Goal: Task Accomplishment & Management: Use online tool/utility

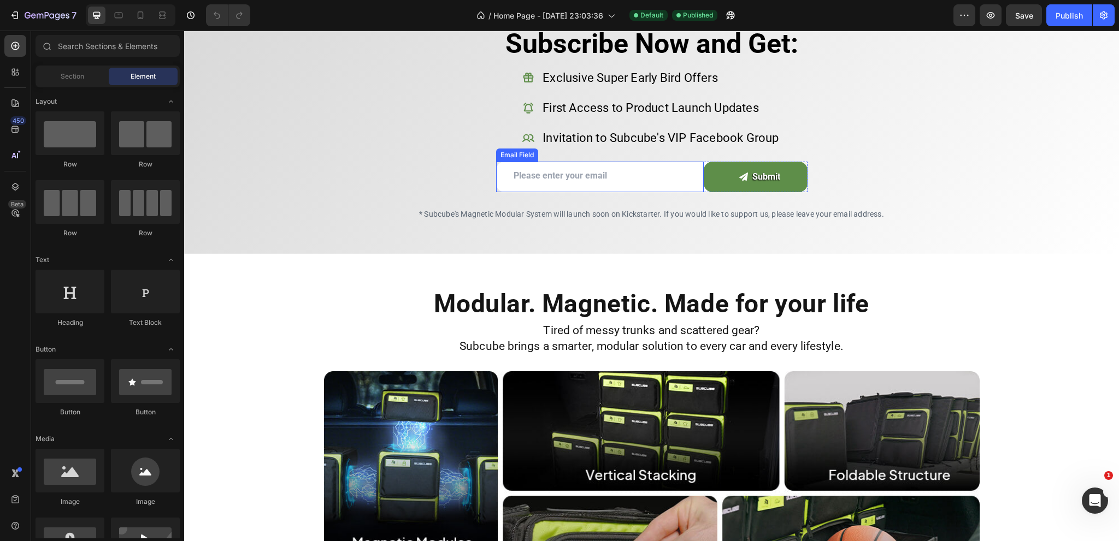
drag, startPoint x: 492, startPoint y: 163, endPoint x: 516, endPoint y: 163, distance: 24.0
click at [496, 163] on div "Email Field" at bounding box center [600, 176] width 208 height 29
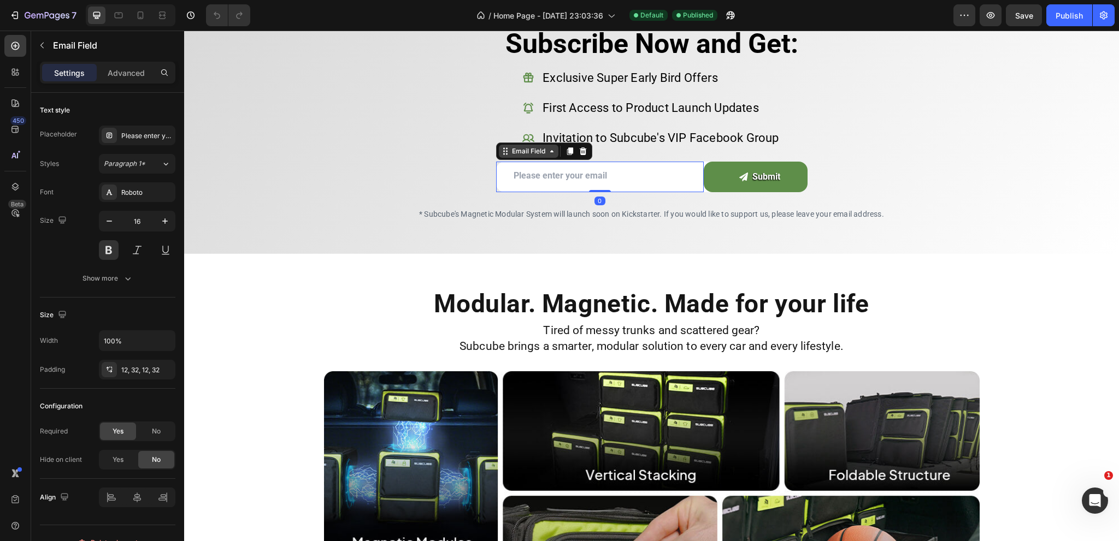
click at [517, 155] on div "Email Field" at bounding box center [529, 151] width 38 height 10
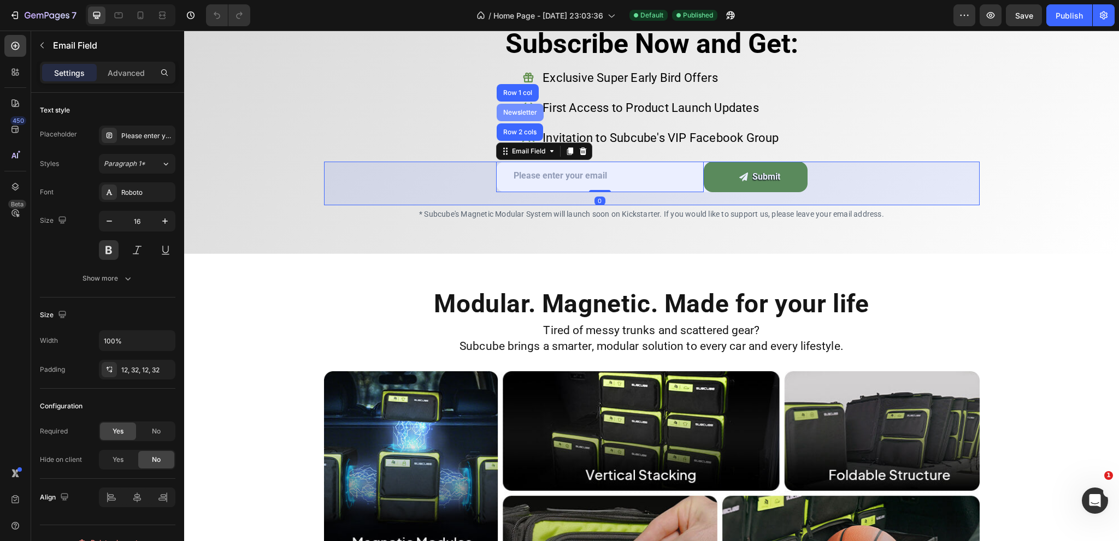
click at [517, 111] on div "Newsletter" at bounding box center [520, 112] width 38 height 7
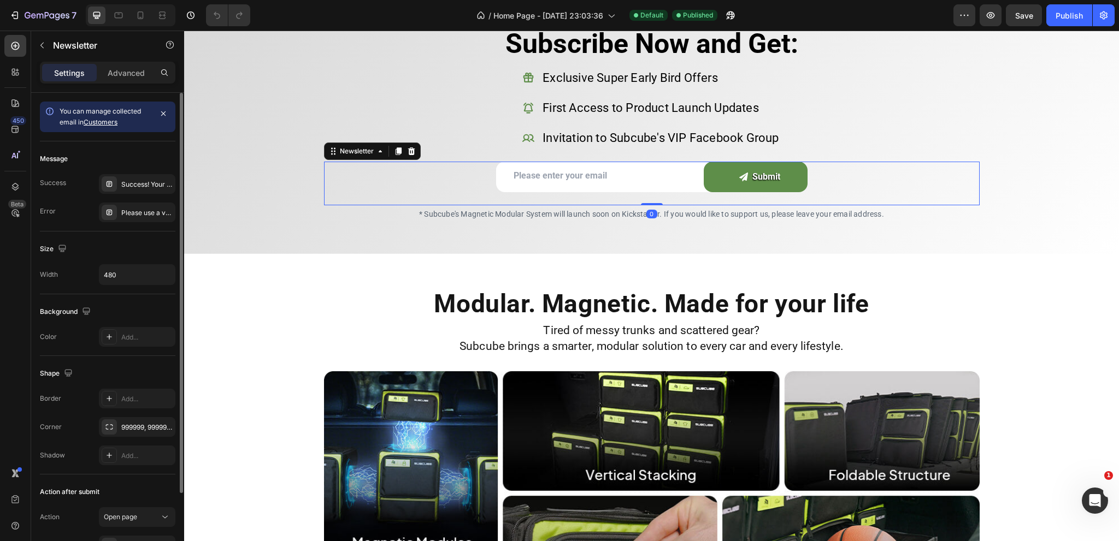
scroll to position [94, 0]
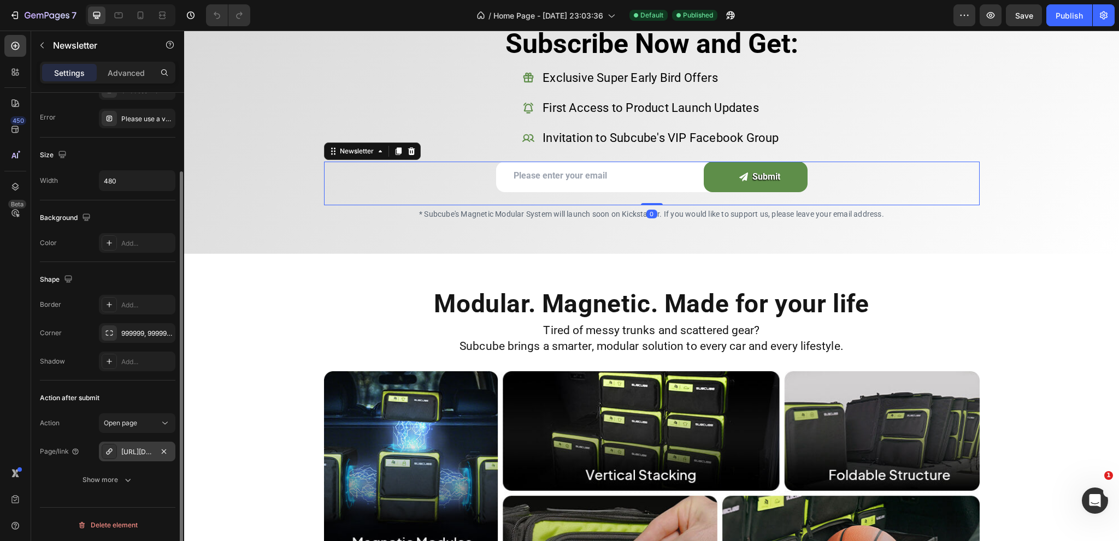
click at [139, 449] on div "[URL][DOMAIN_NAME]" at bounding box center [137, 452] width 32 height 10
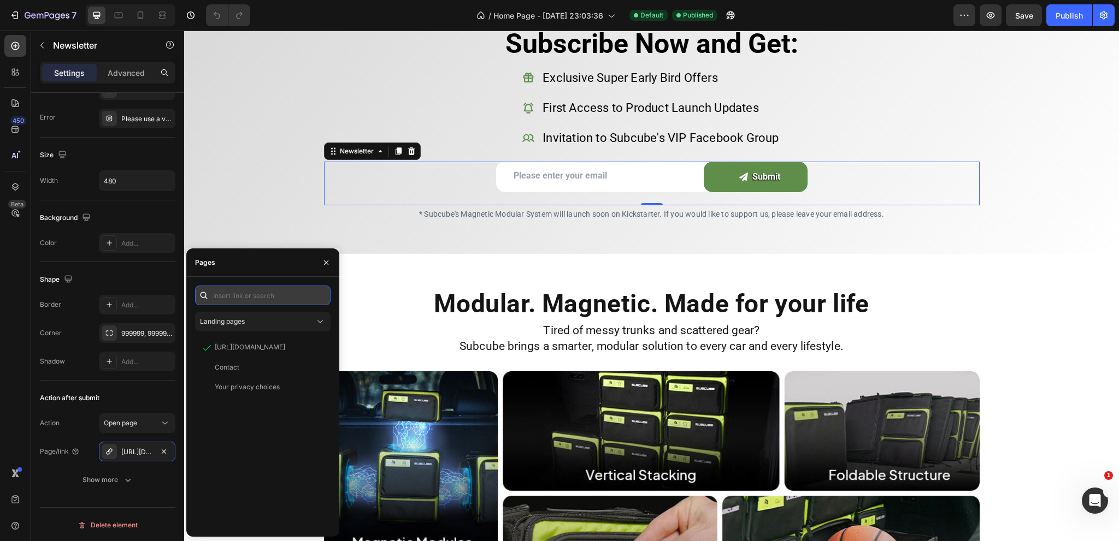
click at [256, 292] on input "text" at bounding box center [262, 296] width 135 height 20
paste input "[URL][DOMAIN_NAME]"
type input "[URL][DOMAIN_NAME]"
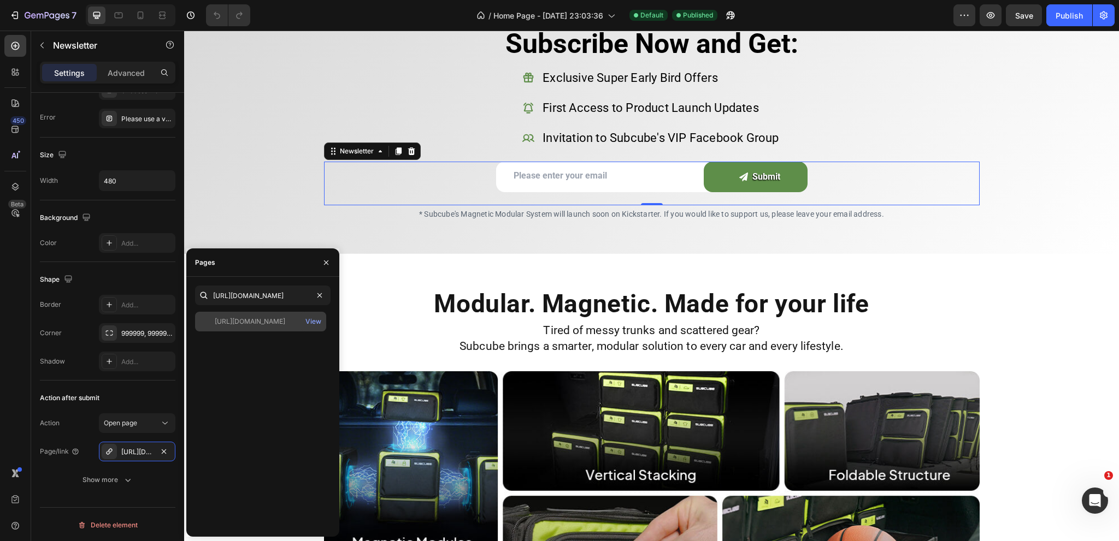
click at [255, 320] on div "[URL][DOMAIN_NAME]" at bounding box center [250, 322] width 70 height 10
click at [211, 224] on div "Subscribe Now and Get: Heading Exclusive Super Early Bird Offers First Access t…" at bounding box center [651, 123] width 934 height 262
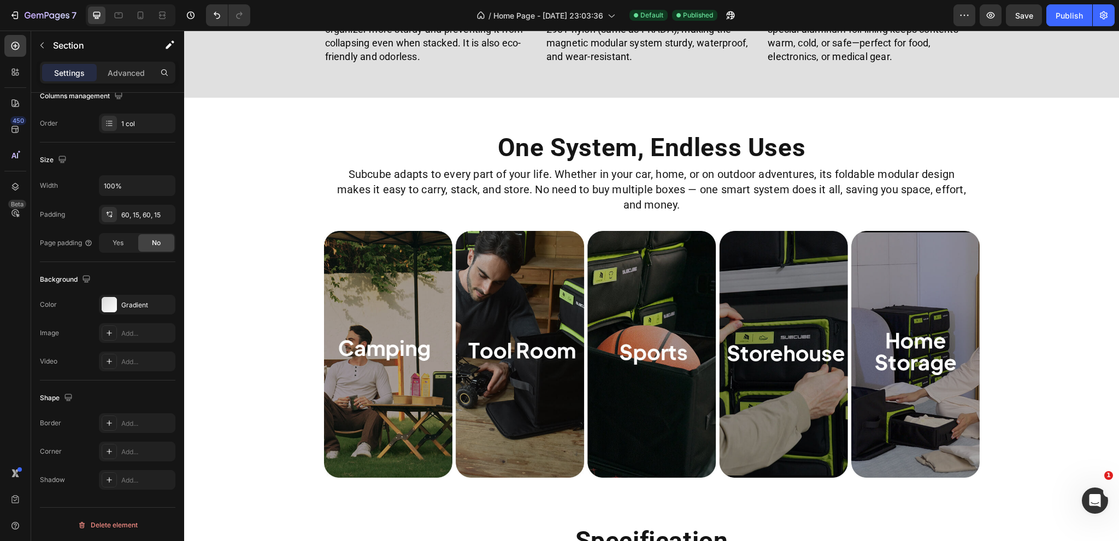
scroll to position [2801, 0]
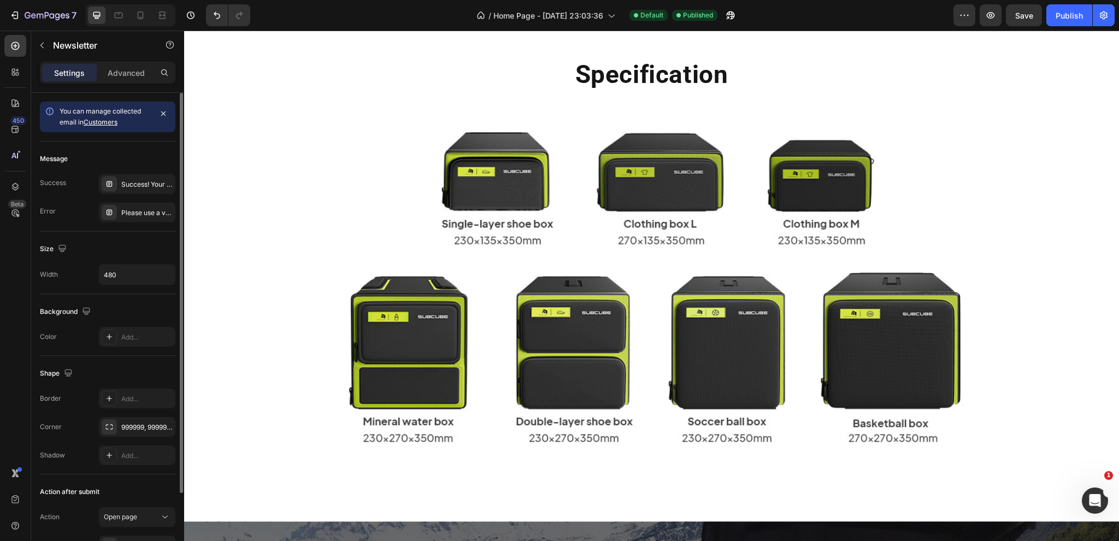
scroll to position [94, 0]
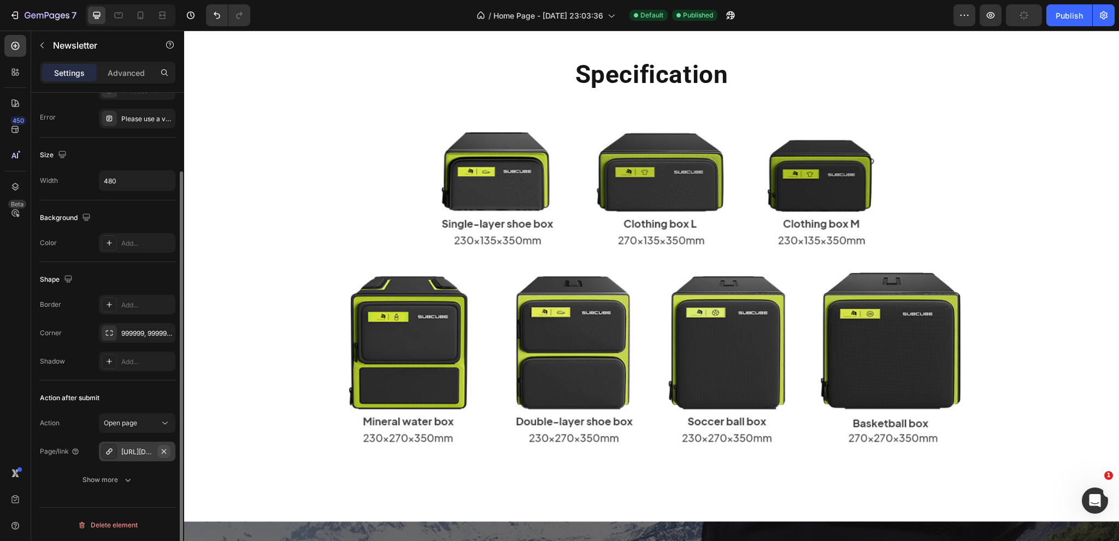
click at [164, 449] on icon "button" at bounding box center [163, 451] width 9 height 9
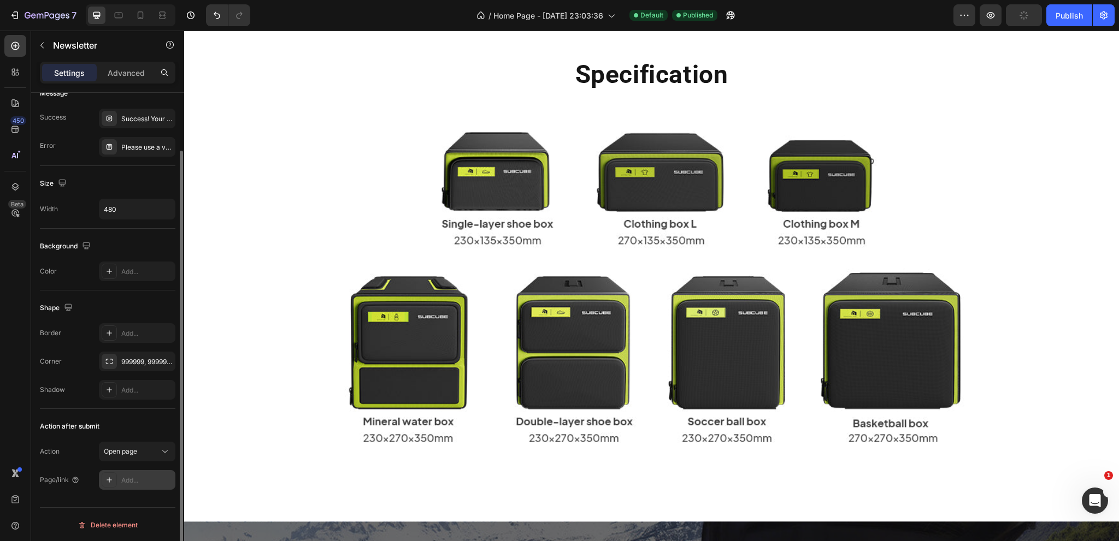
click at [126, 480] on div "Add..." at bounding box center [146, 481] width 51 height 10
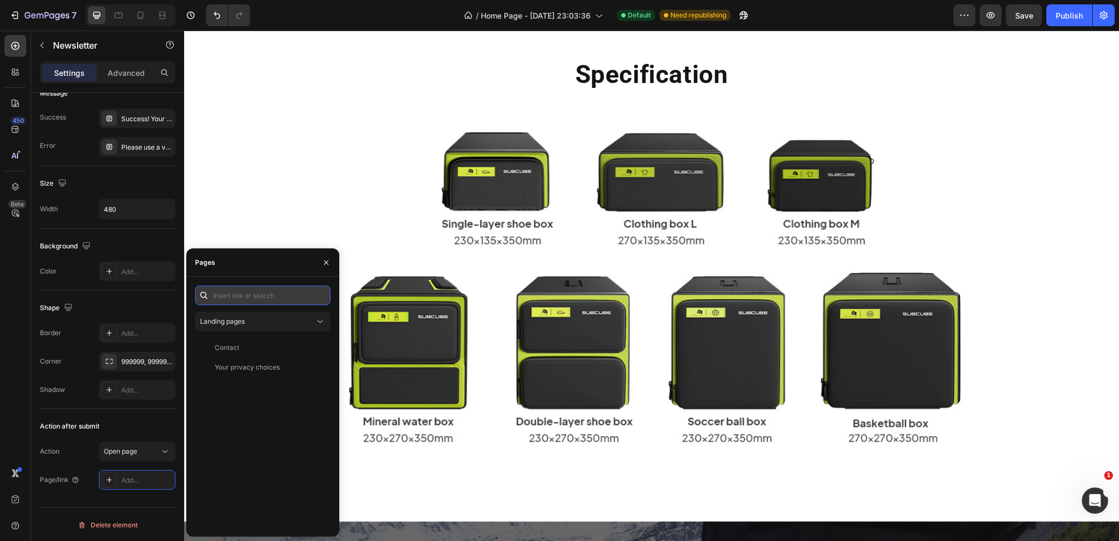
click at [234, 294] on input "text" at bounding box center [262, 296] width 135 height 20
paste input "[URL][DOMAIN_NAME]"
type input "[URL][DOMAIN_NAME]"
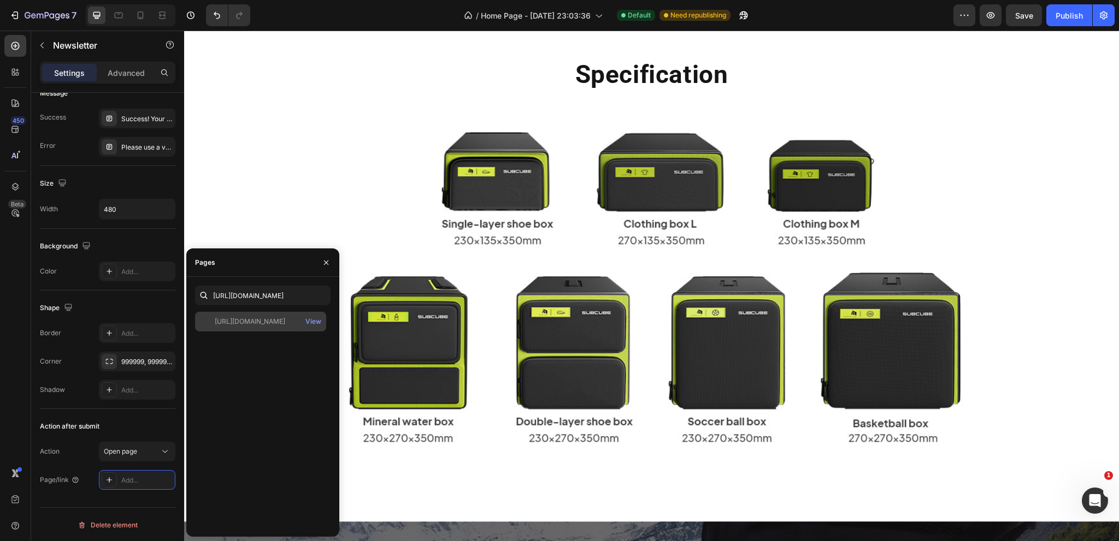
click at [244, 322] on div "[URL][DOMAIN_NAME]" at bounding box center [250, 322] width 70 height 10
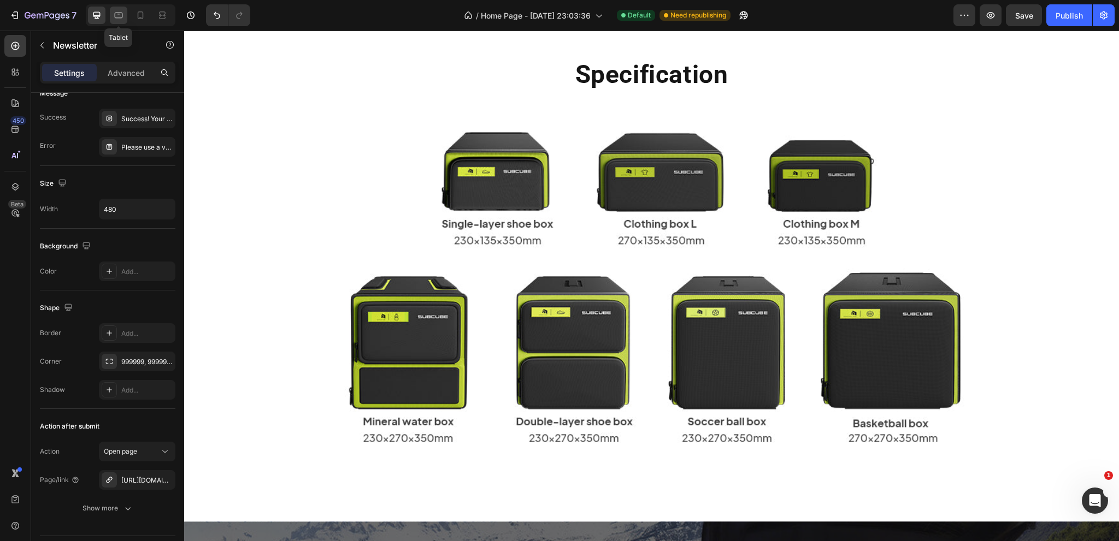
click at [119, 13] on icon at bounding box center [119, 16] width 8 height 6
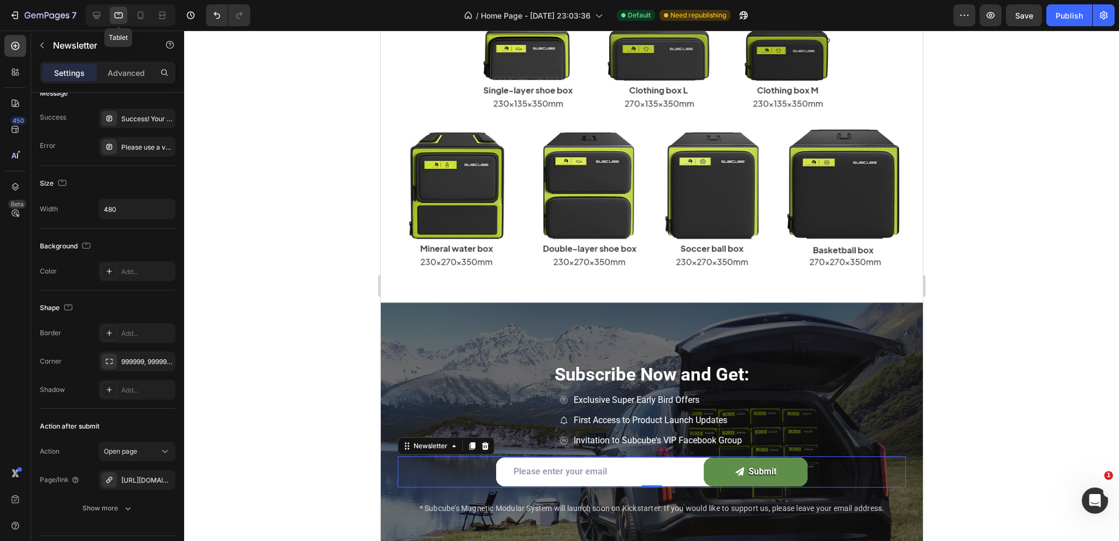
scroll to position [2653, 0]
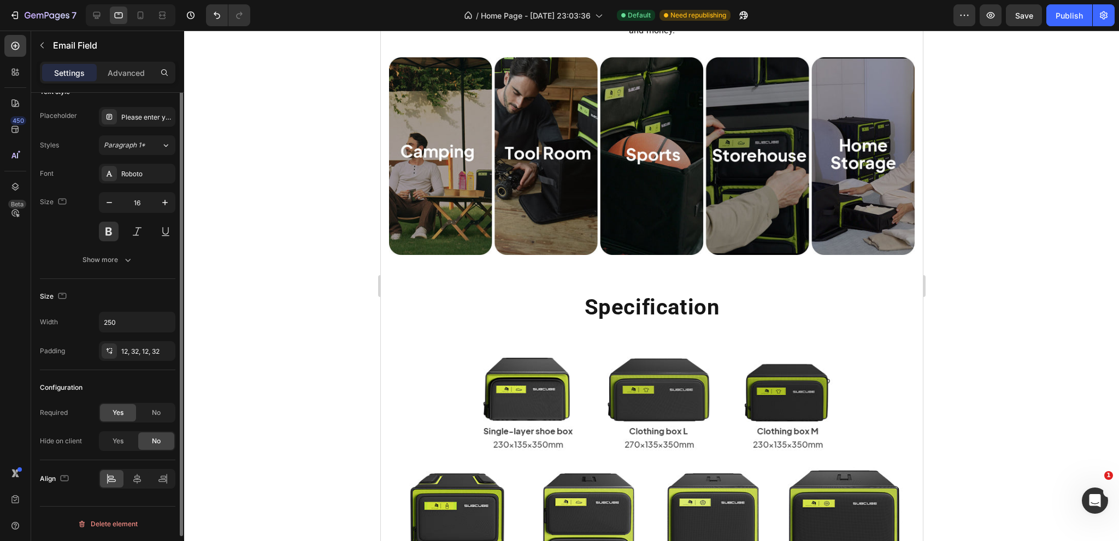
scroll to position [0, 0]
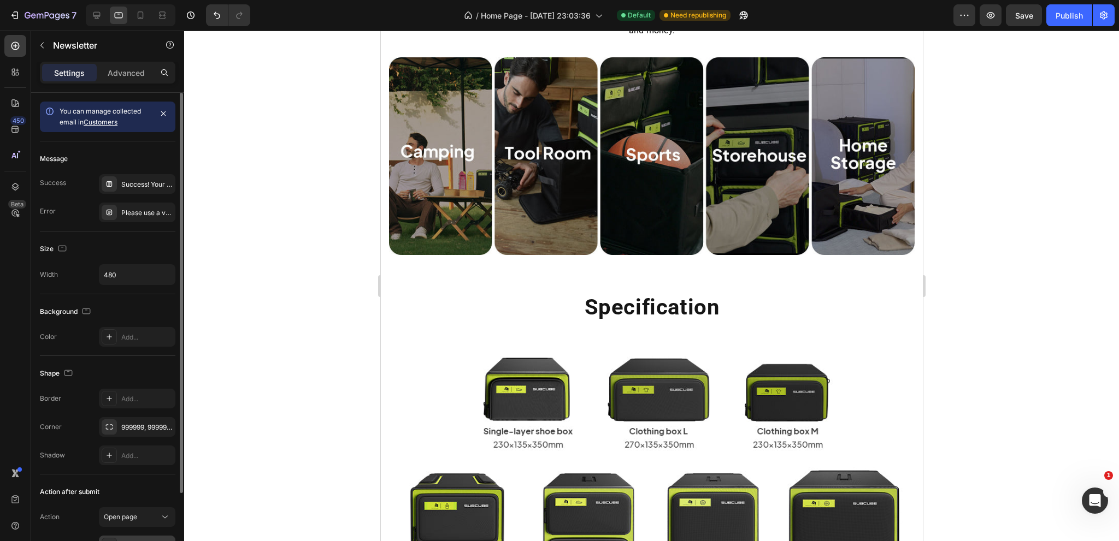
scroll to position [94, 0]
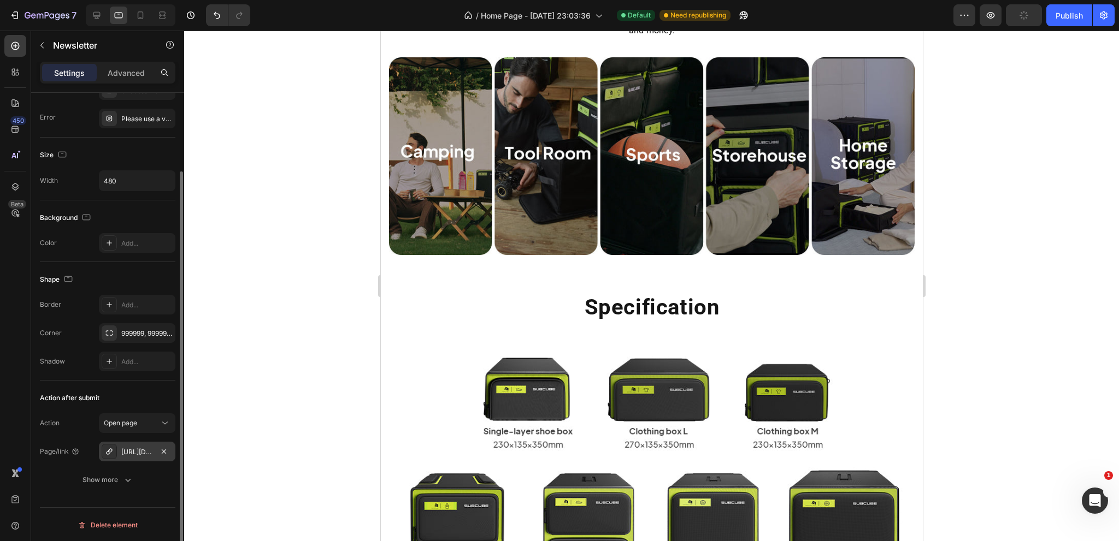
click at [157, 447] on div "[URL][DOMAIN_NAME]" at bounding box center [137, 452] width 76 height 20
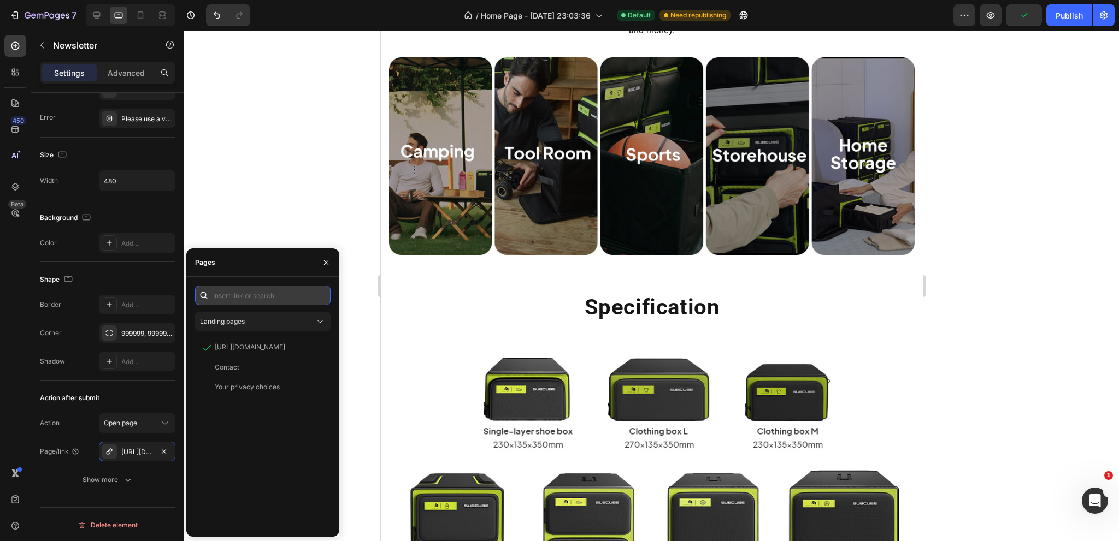
click at [242, 298] on input "text" at bounding box center [262, 296] width 135 height 20
paste input "[URL][DOMAIN_NAME]"
type input "[URL][DOMAIN_NAME]"
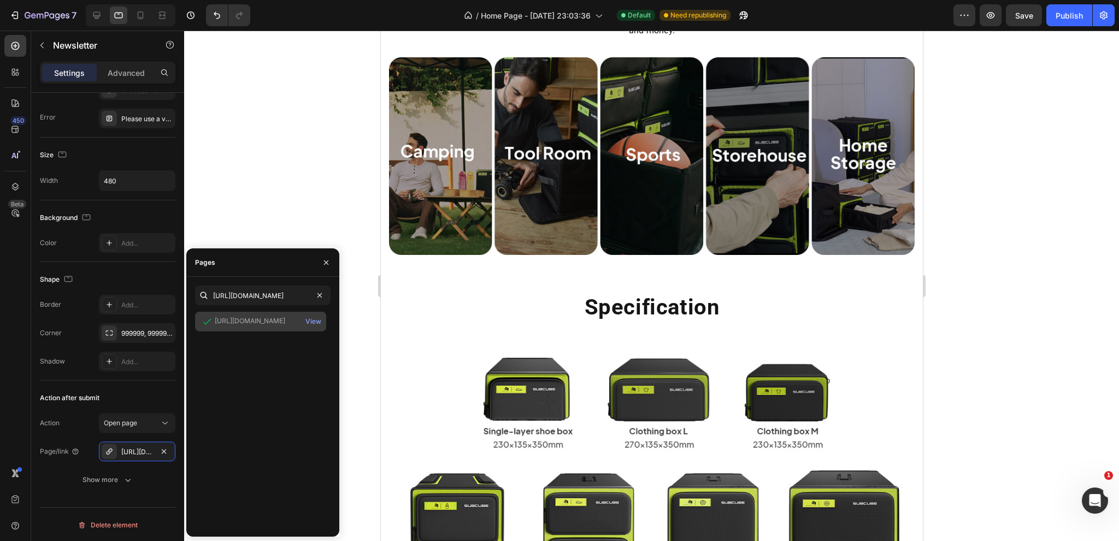
click at [257, 318] on div "[URL][DOMAIN_NAME]" at bounding box center [250, 321] width 70 height 10
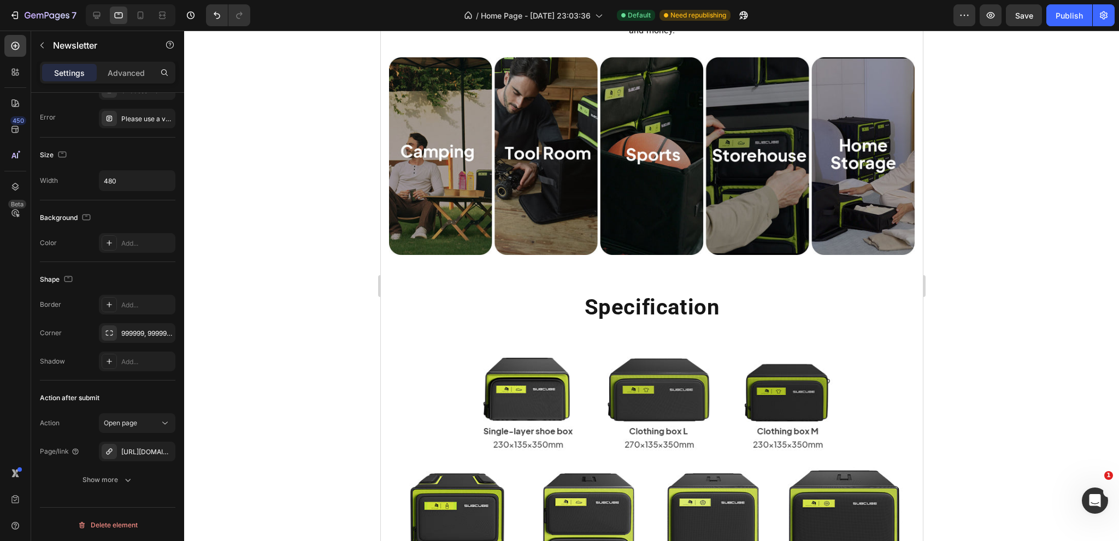
click at [312, 91] on div at bounding box center [651, 286] width 934 height 511
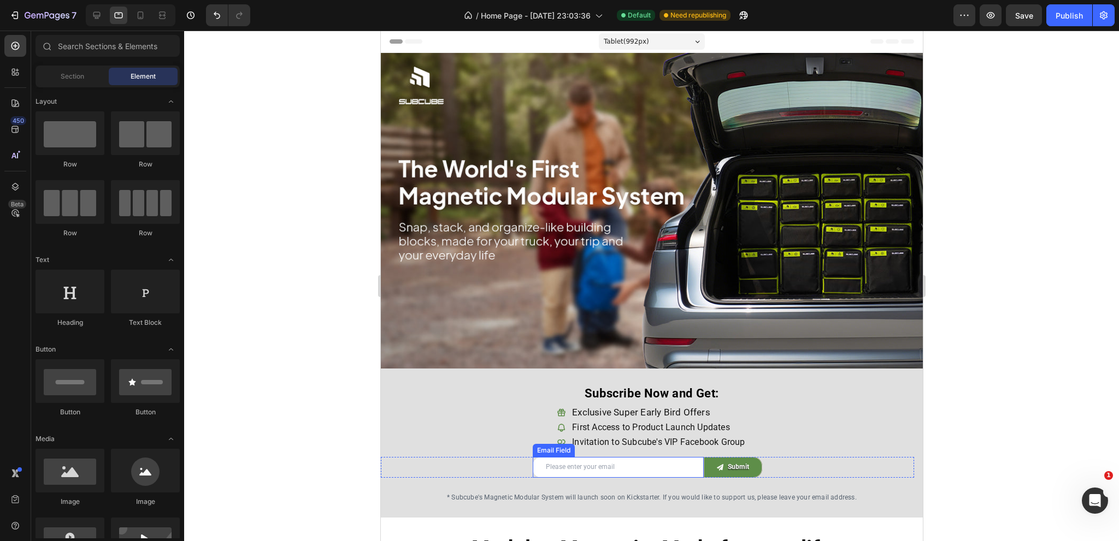
click at [557, 457] on input "email" at bounding box center [617, 467] width 171 height 21
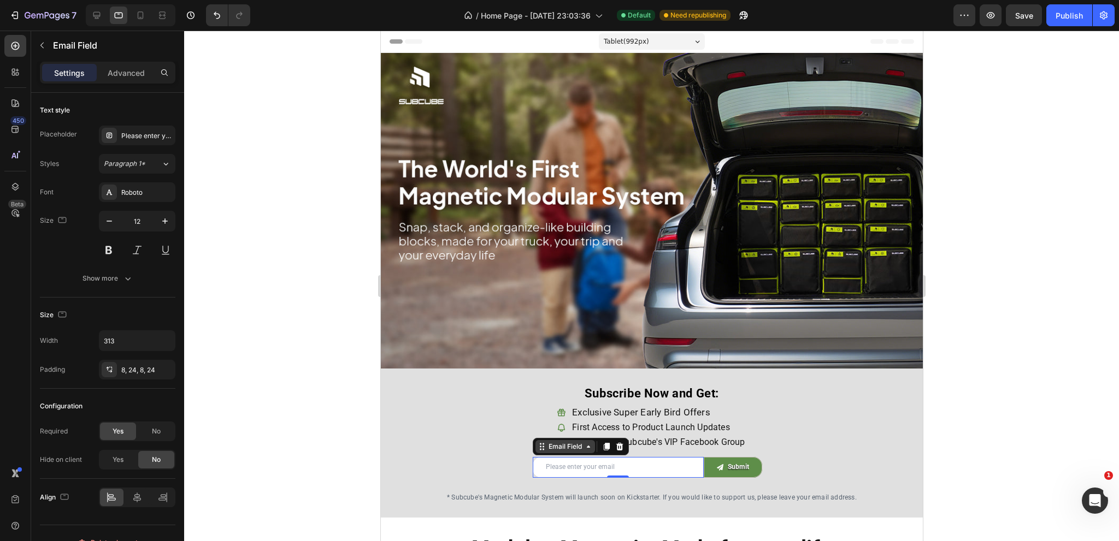
click at [546, 442] on div "Email Field" at bounding box center [565, 447] width 38 height 10
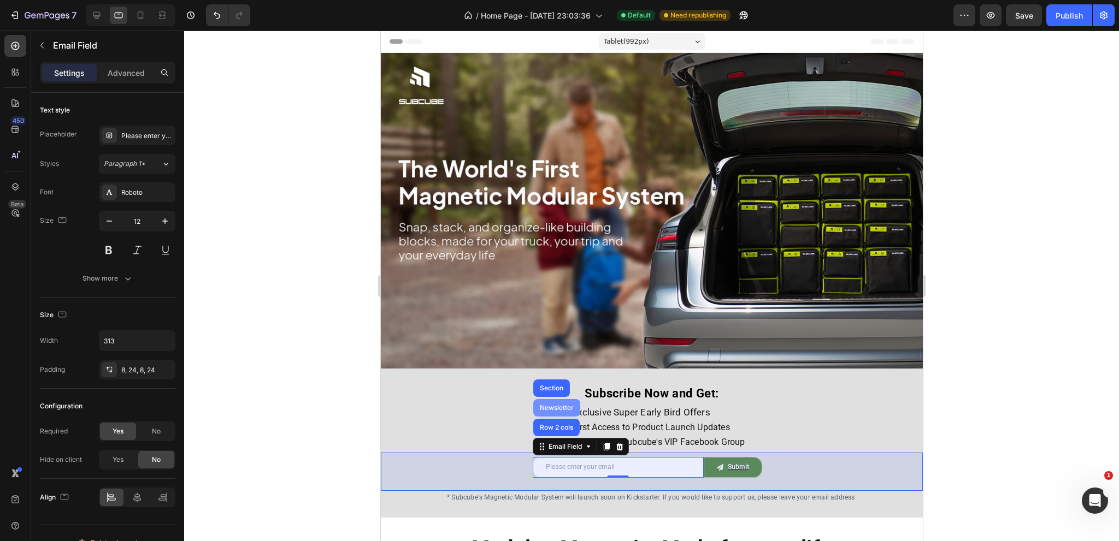
click at [542, 405] on div "Newsletter" at bounding box center [556, 408] width 38 height 7
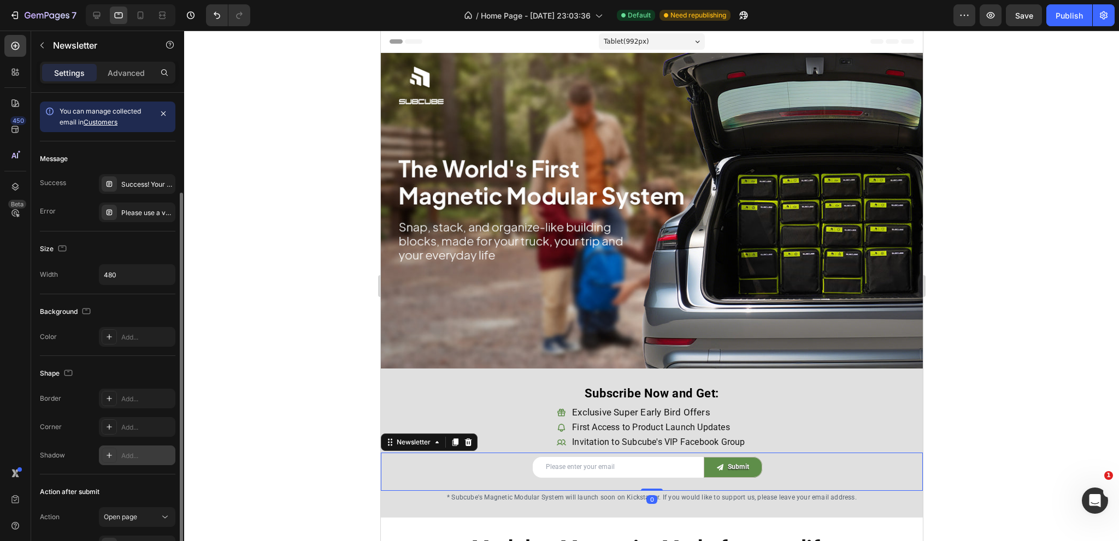
scroll to position [94, 0]
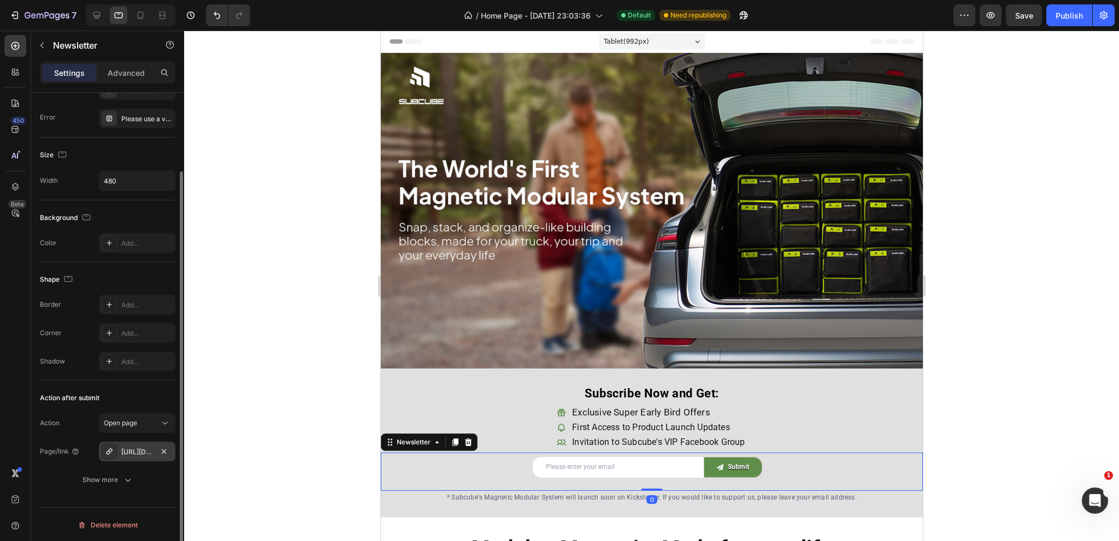
click at [132, 450] on div "[URL][DOMAIN_NAME]" at bounding box center [137, 452] width 32 height 10
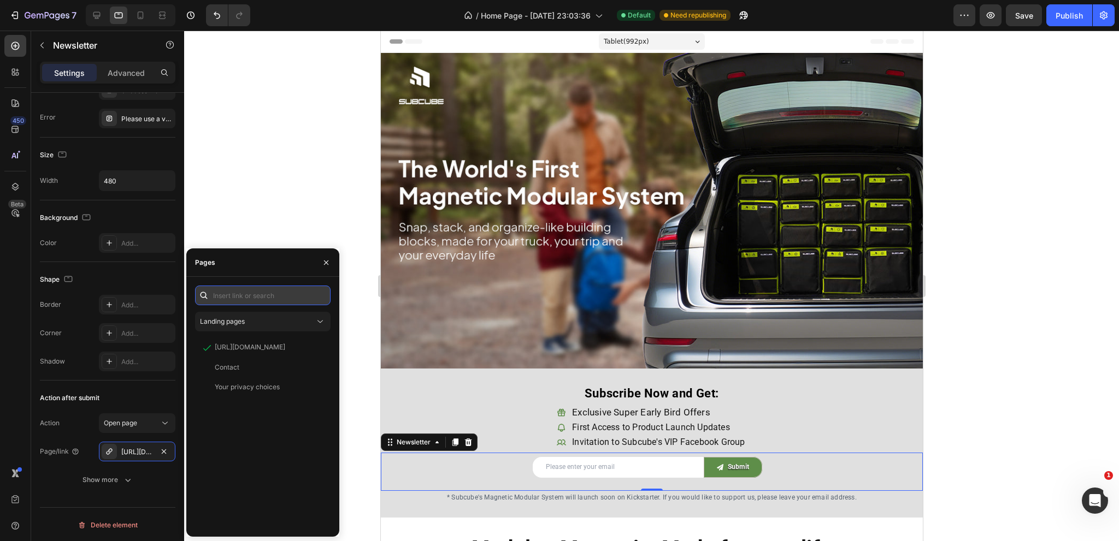
click at [262, 299] on input "text" at bounding box center [262, 296] width 135 height 20
paste input "[URL][DOMAIN_NAME]"
type input "[URL][DOMAIN_NAME]"
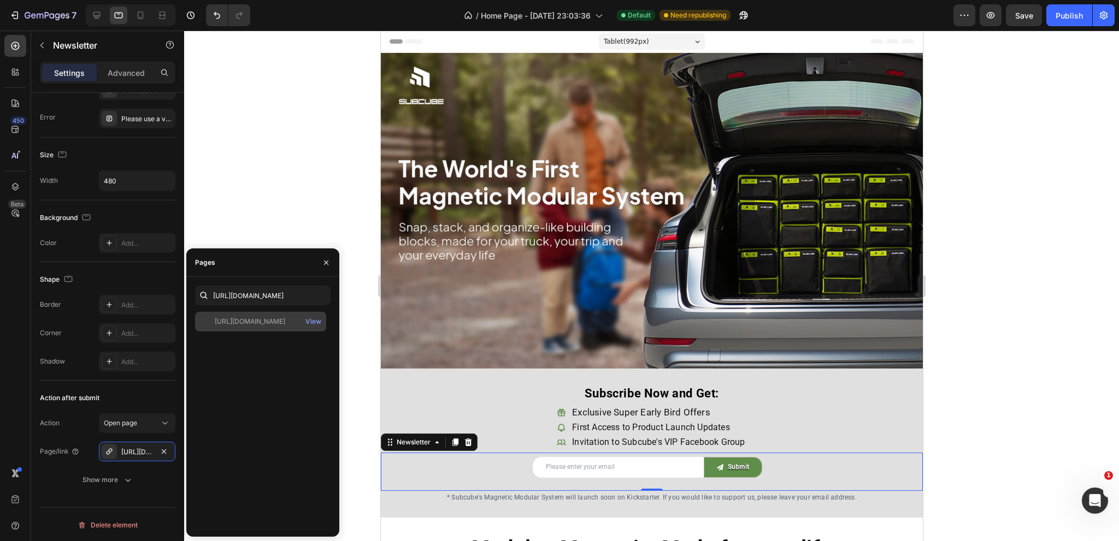
click at [268, 323] on div "[URL][DOMAIN_NAME]" at bounding box center [250, 322] width 70 height 10
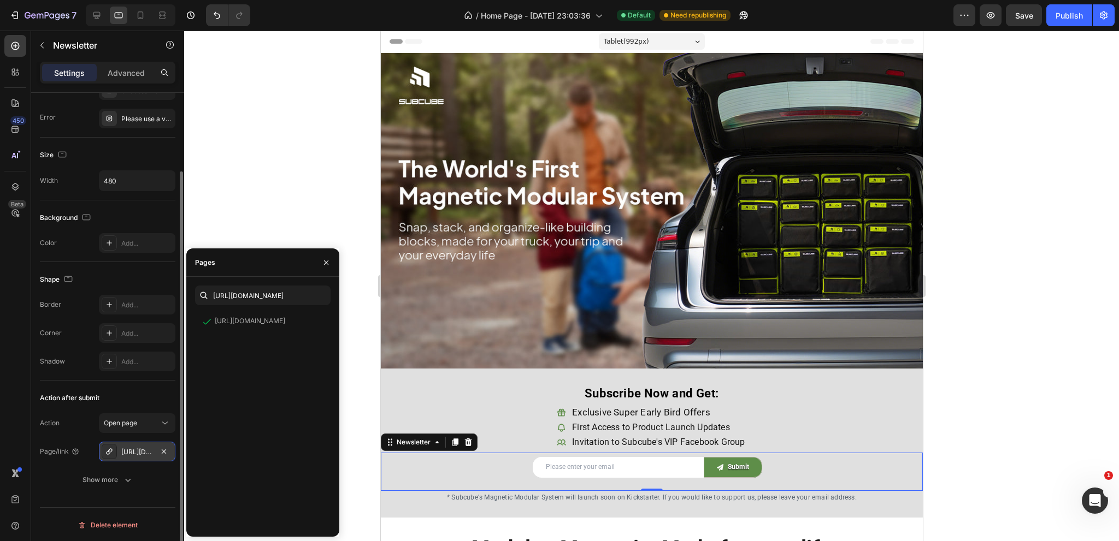
click at [125, 451] on div "[URL][DOMAIN_NAME]" at bounding box center [137, 452] width 32 height 10
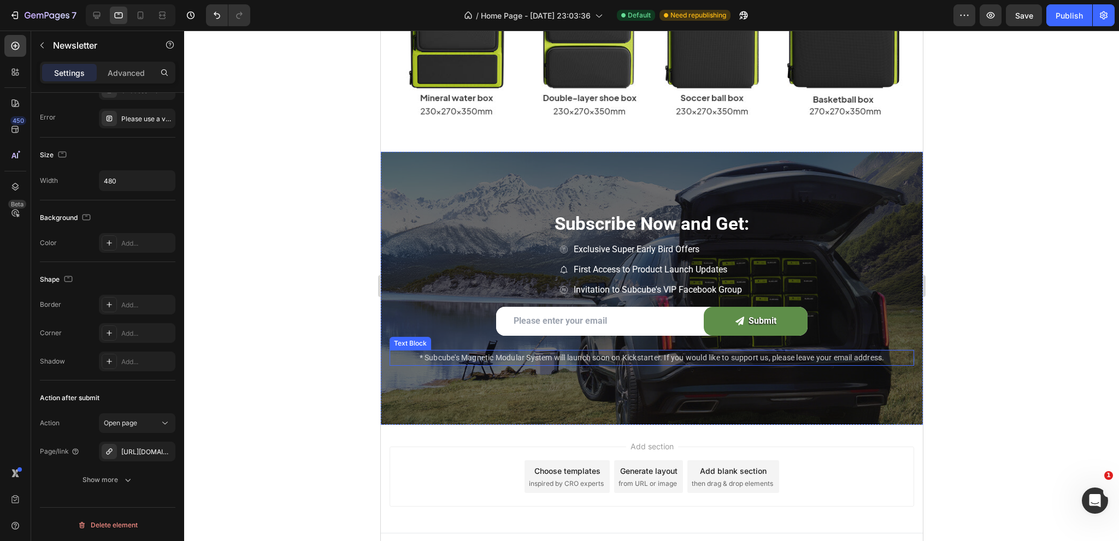
scroll to position [3576, 0]
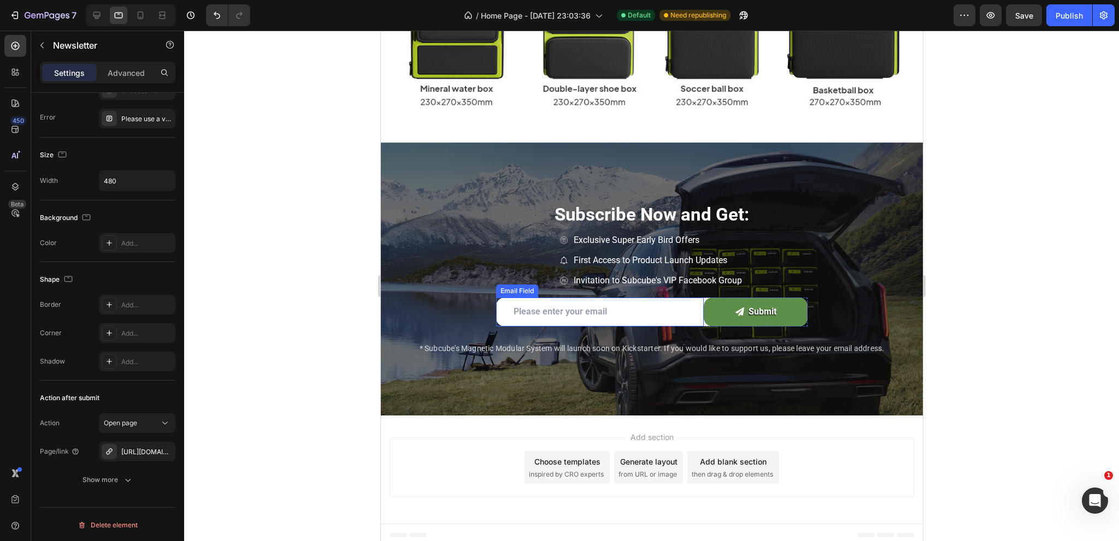
click at [636, 304] on div "Email Field" at bounding box center [599, 312] width 208 height 29
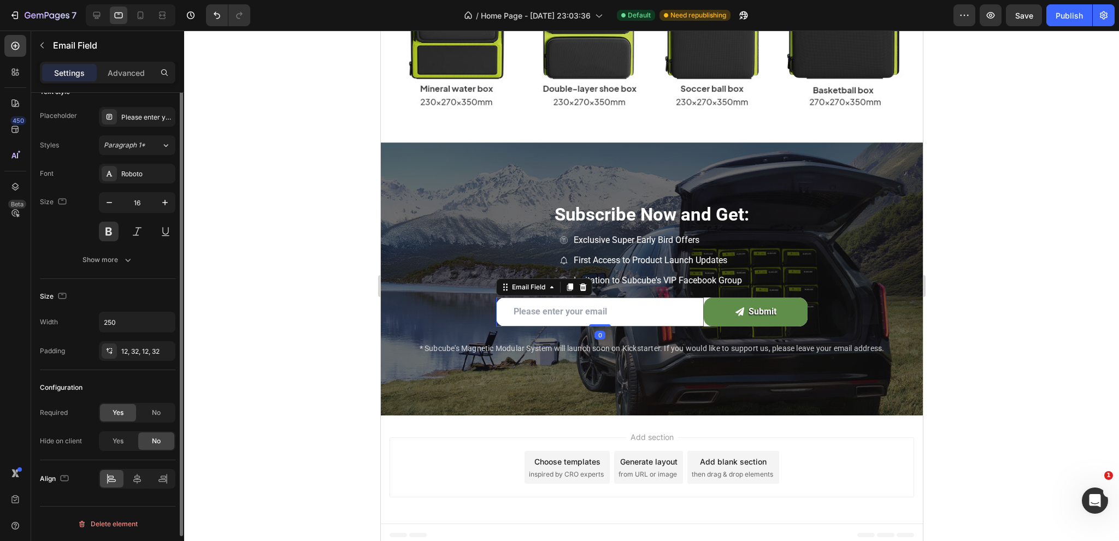
scroll to position [0, 0]
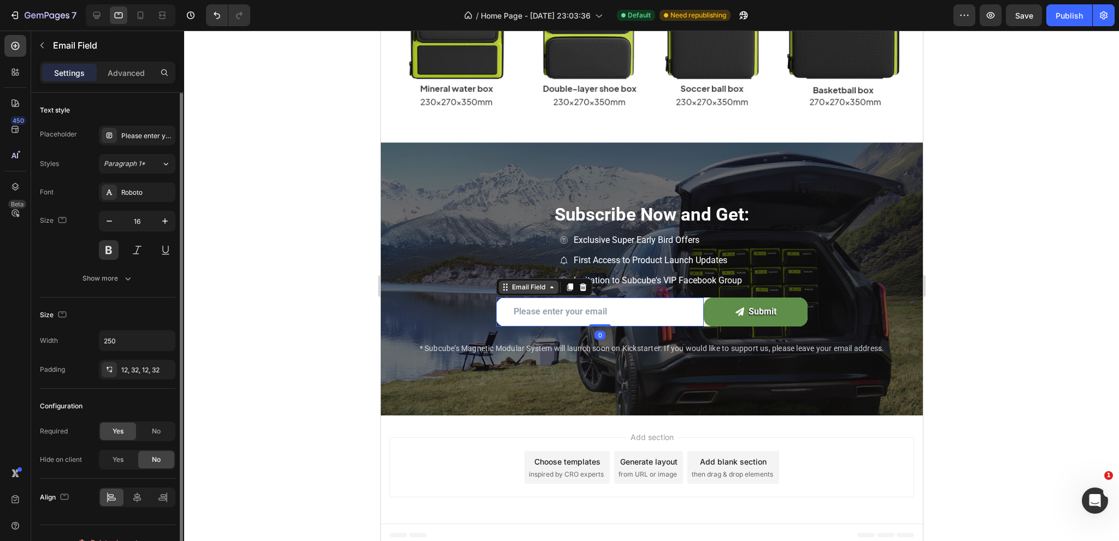
click at [537, 282] on div "Email Field" at bounding box center [528, 287] width 38 height 10
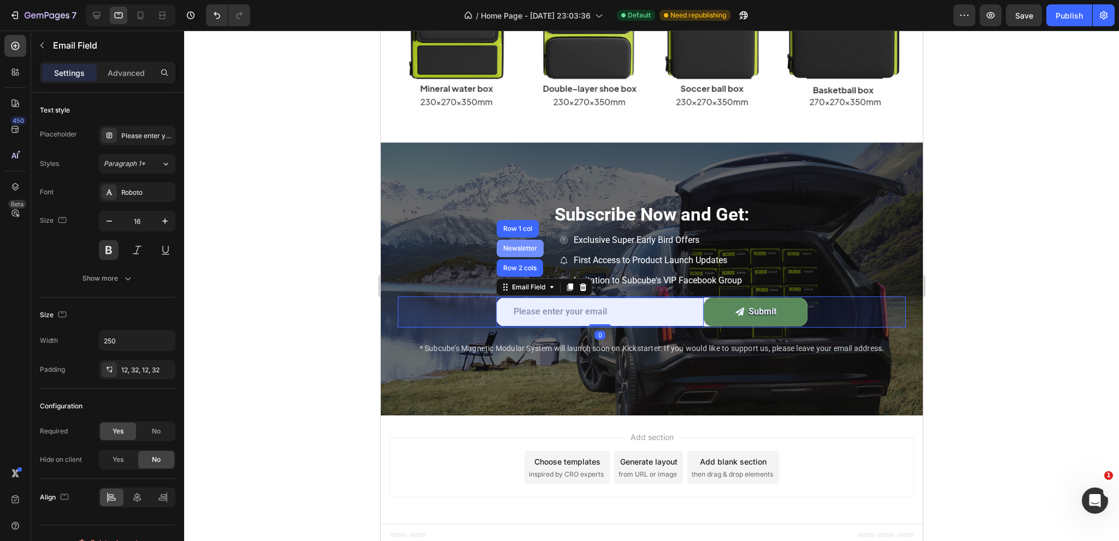
click at [512, 245] on div "Newsletter" at bounding box center [519, 248] width 38 height 7
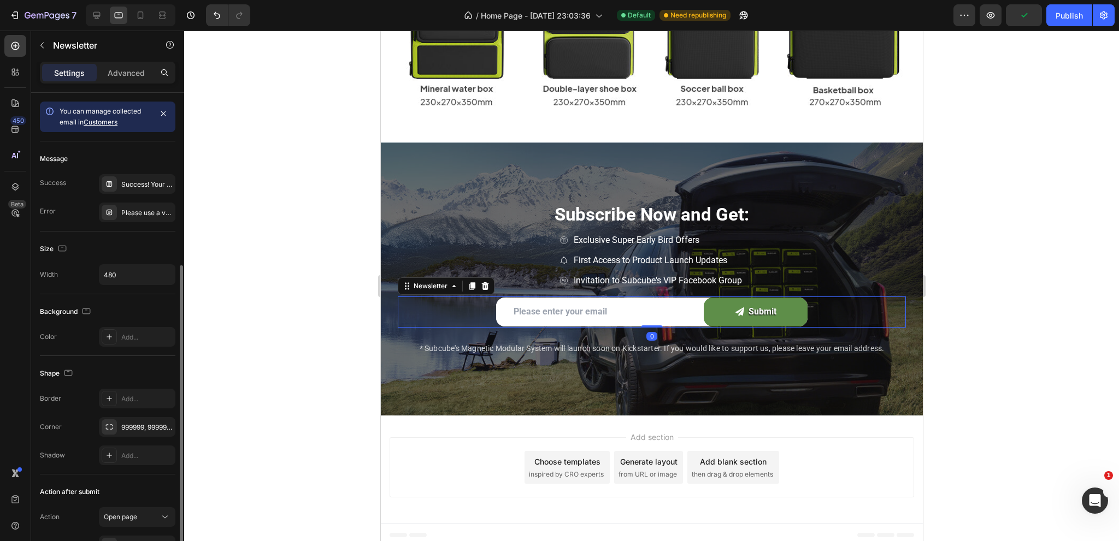
scroll to position [94, 0]
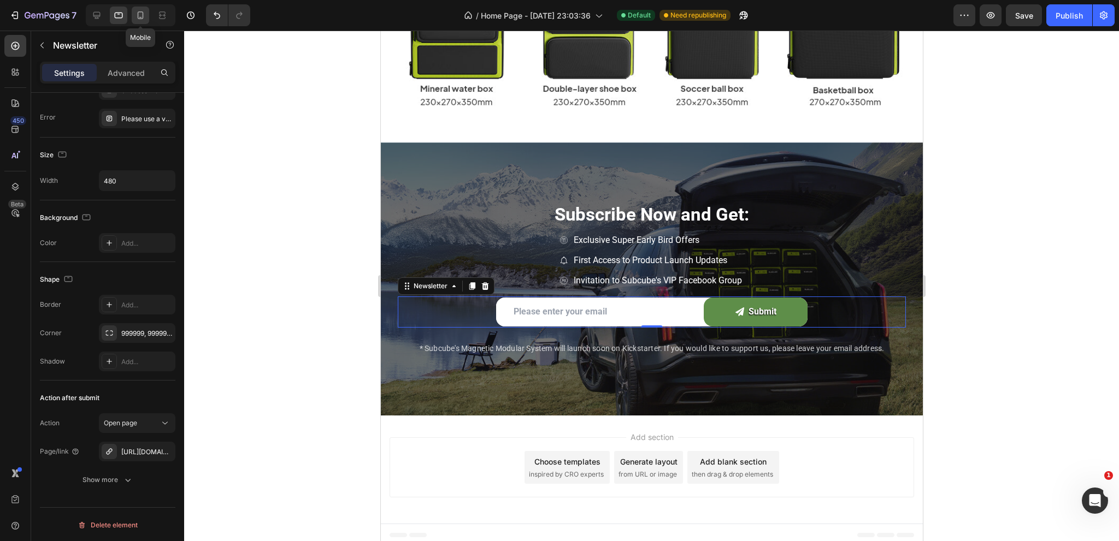
click at [140, 19] on icon at bounding box center [141, 15] width 6 height 8
type input "100%"
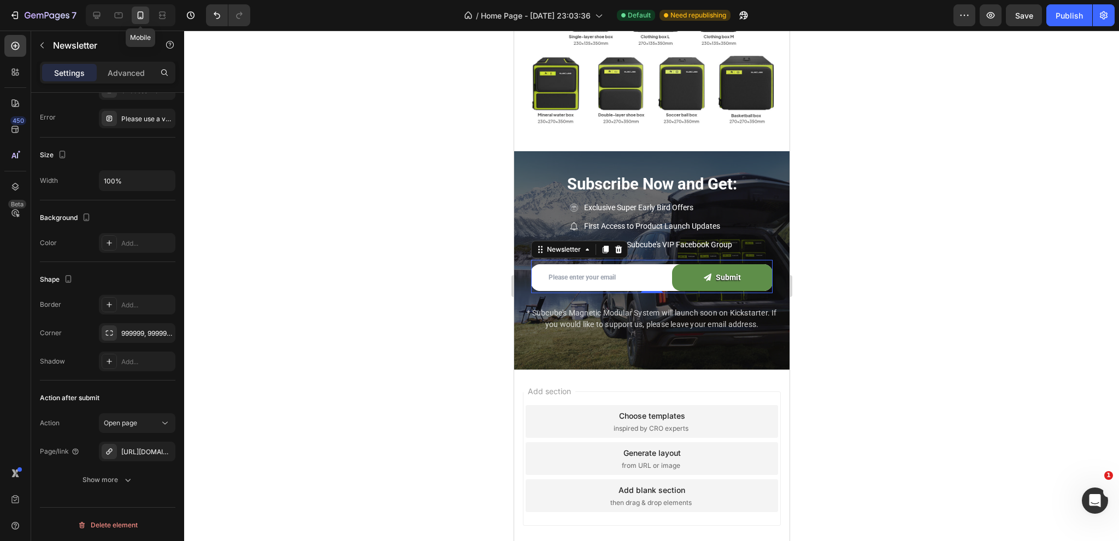
scroll to position [3189, 0]
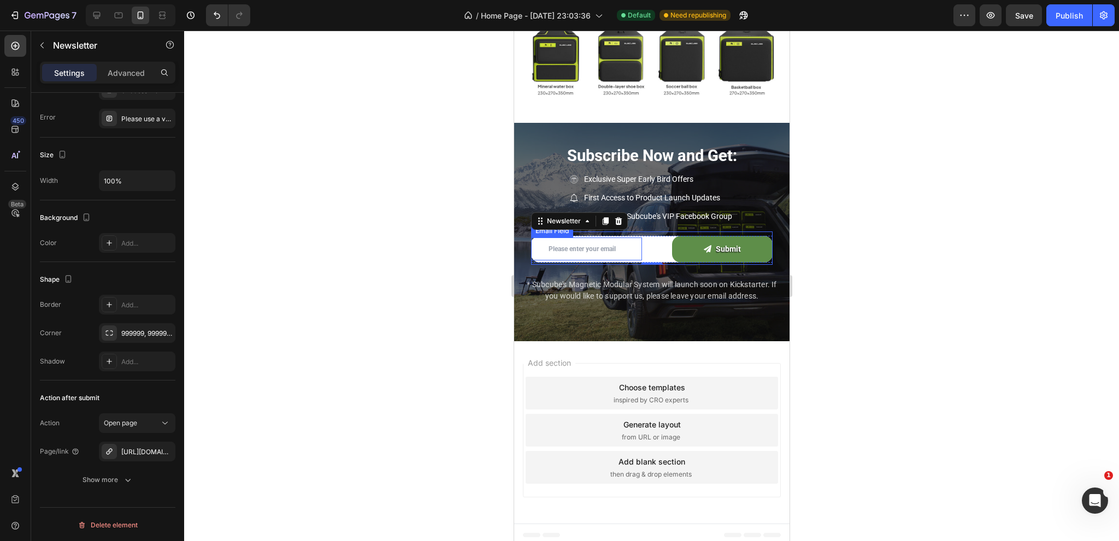
click at [605, 241] on input "email" at bounding box center [585, 249] width 111 height 23
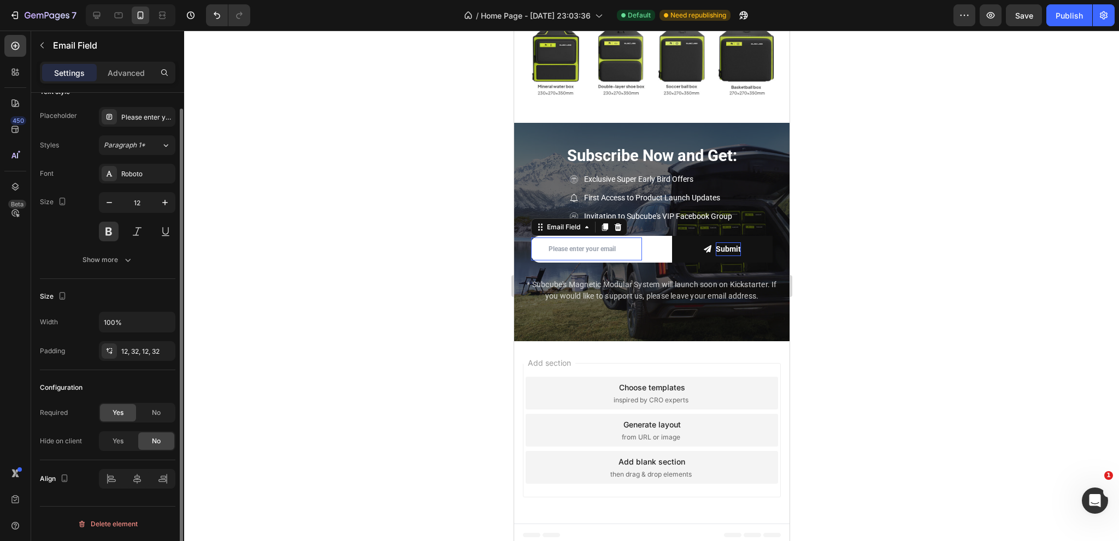
scroll to position [0, 0]
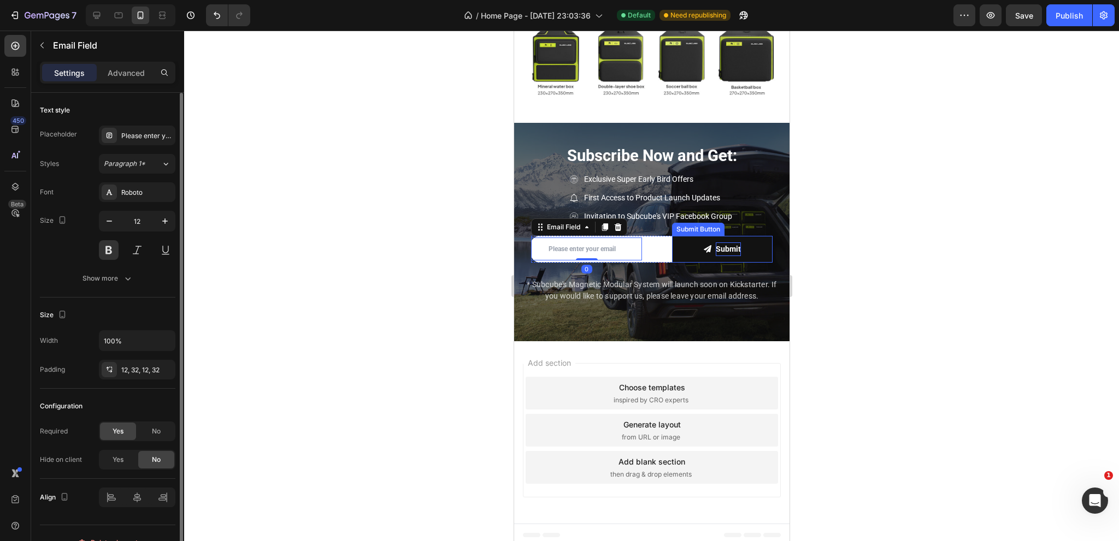
click at [730, 245] on div "submit" at bounding box center [727, 249] width 25 height 14
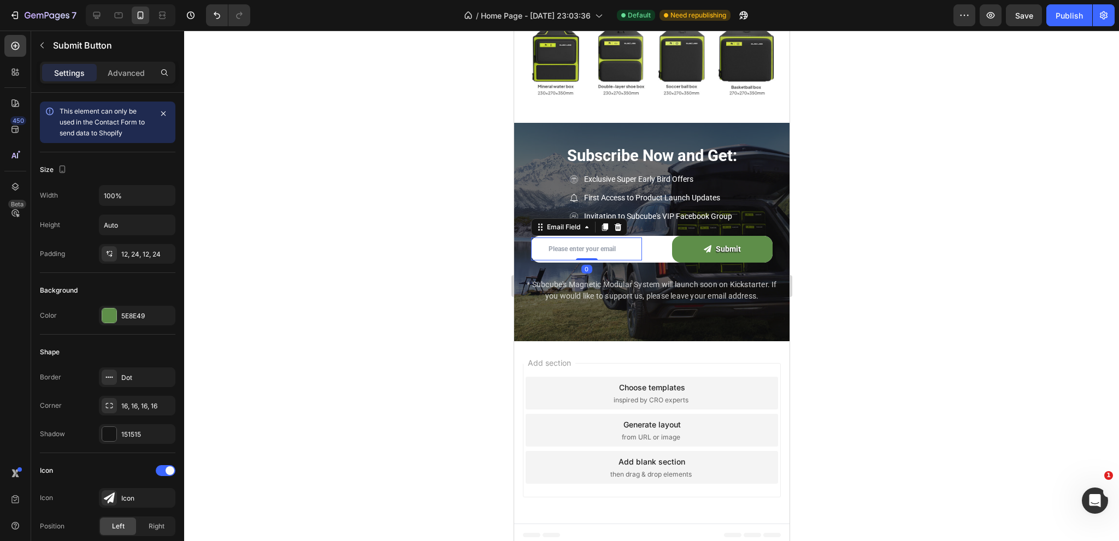
click at [624, 238] on input "email" at bounding box center [585, 249] width 111 height 23
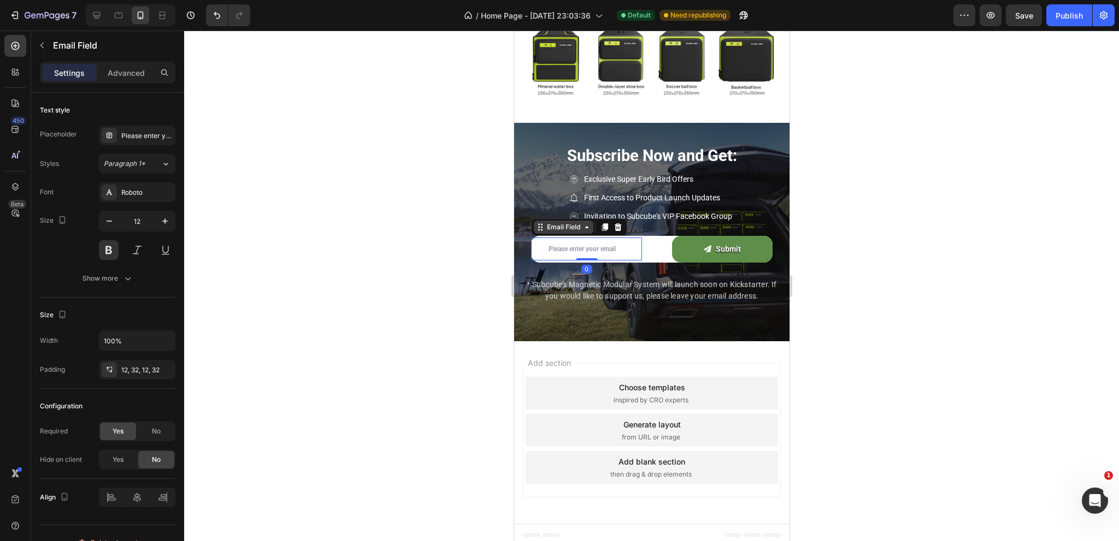
click at [575, 223] on div "Email Field" at bounding box center [563, 227] width 38 height 10
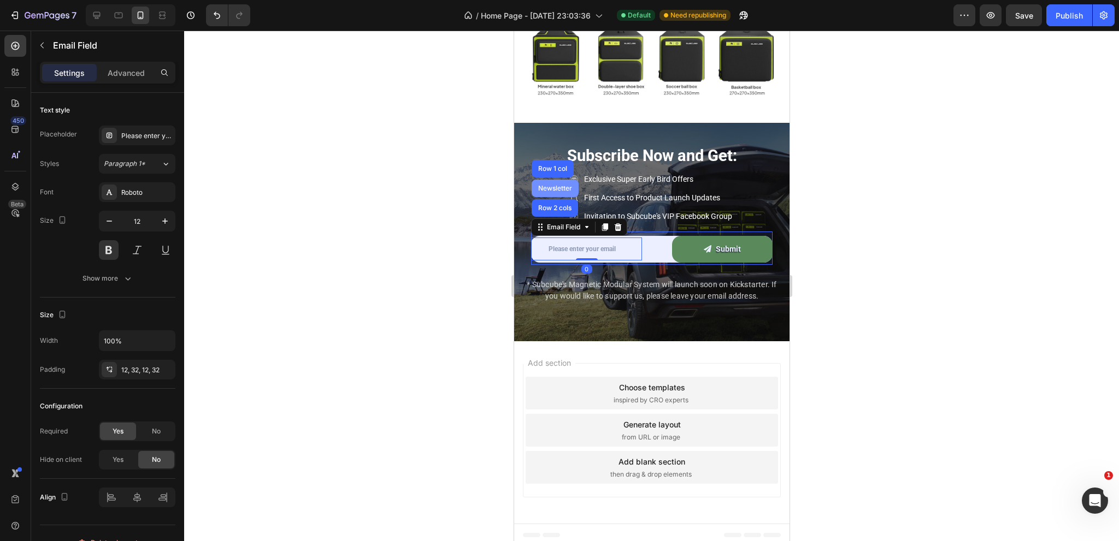
click at [558, 185] on div "Newsletter" at bounding box center [554, 188] width 38 height 7
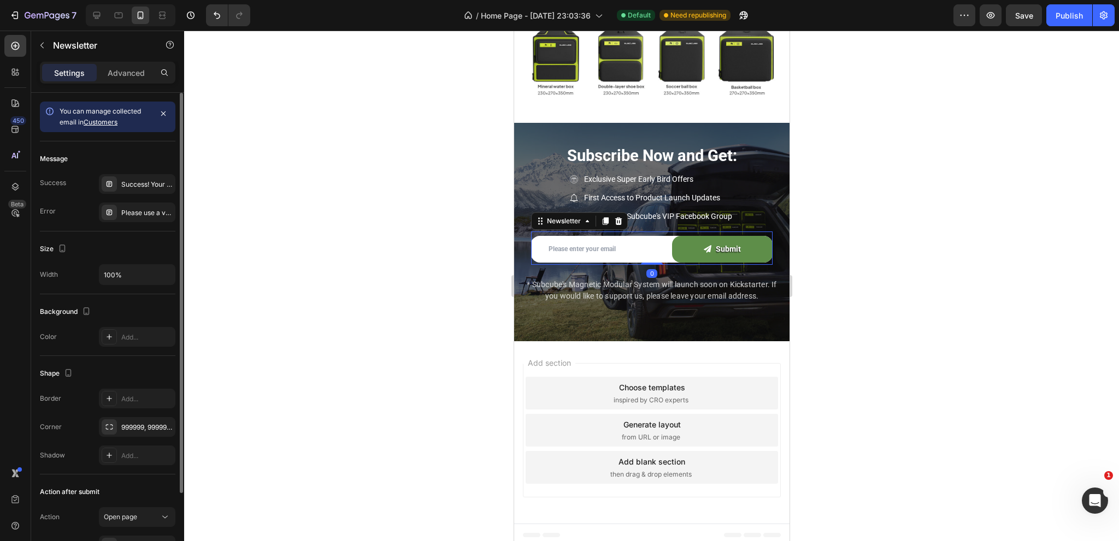
scroll to position [94, 0]
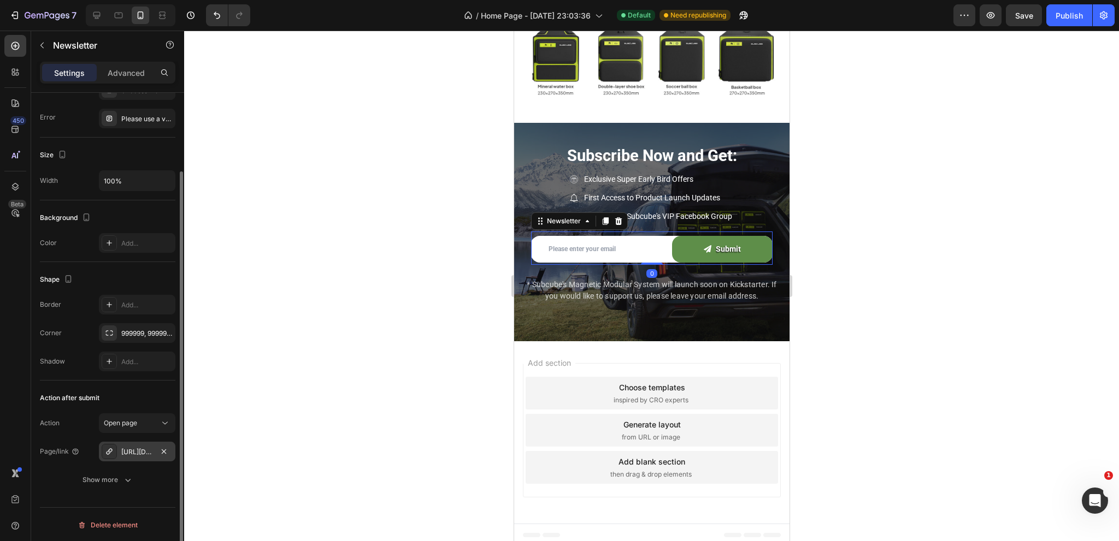
click at [144, 443] on div "[URL][DOMAIN_NAME]" at bounding box center [137, 452] width 76 height 20
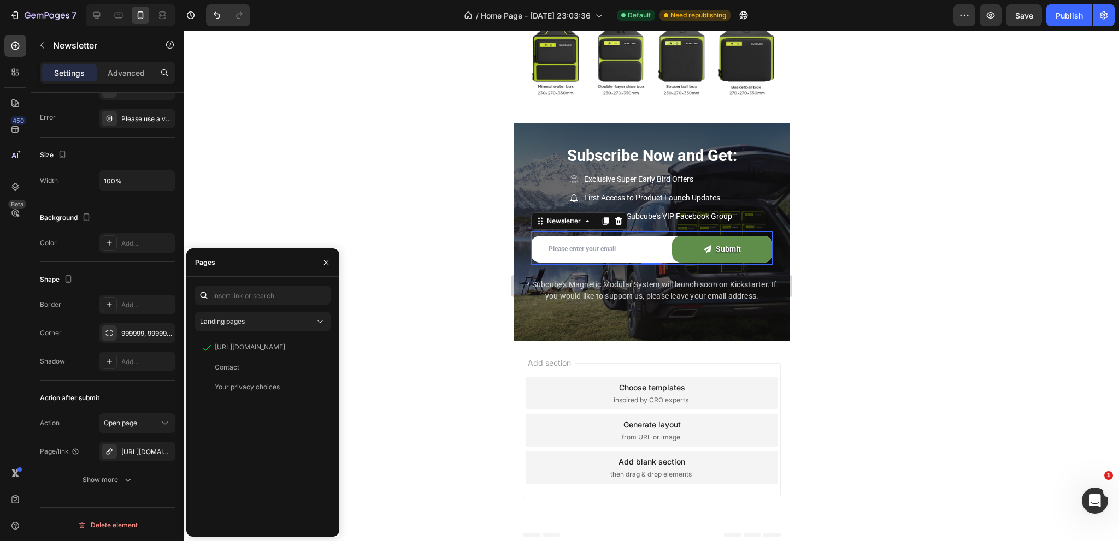
click at [407, 305] on div at bounding box center [651, 286] width 934 height 511
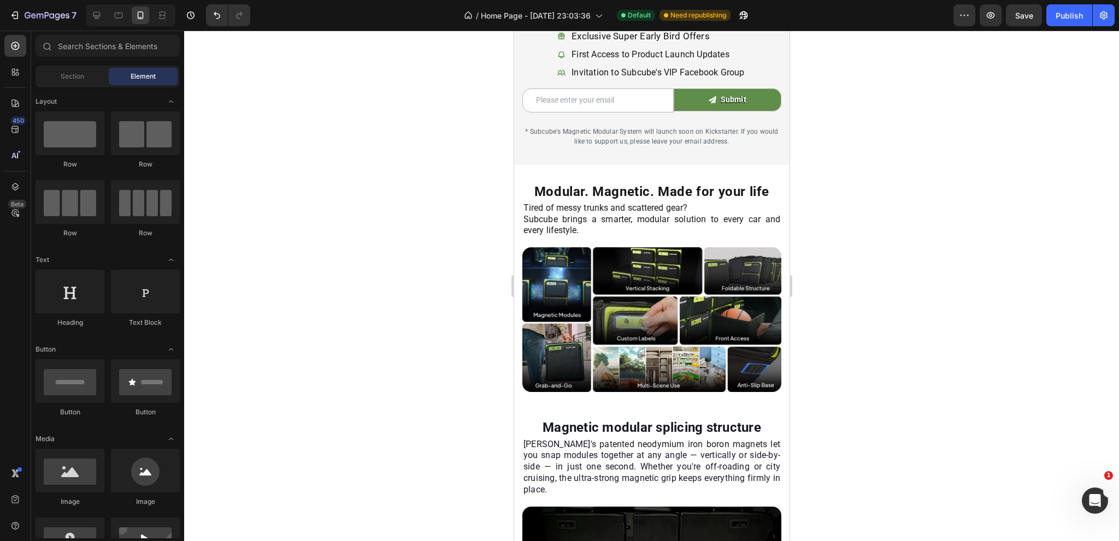
scroll to position [0, 0]
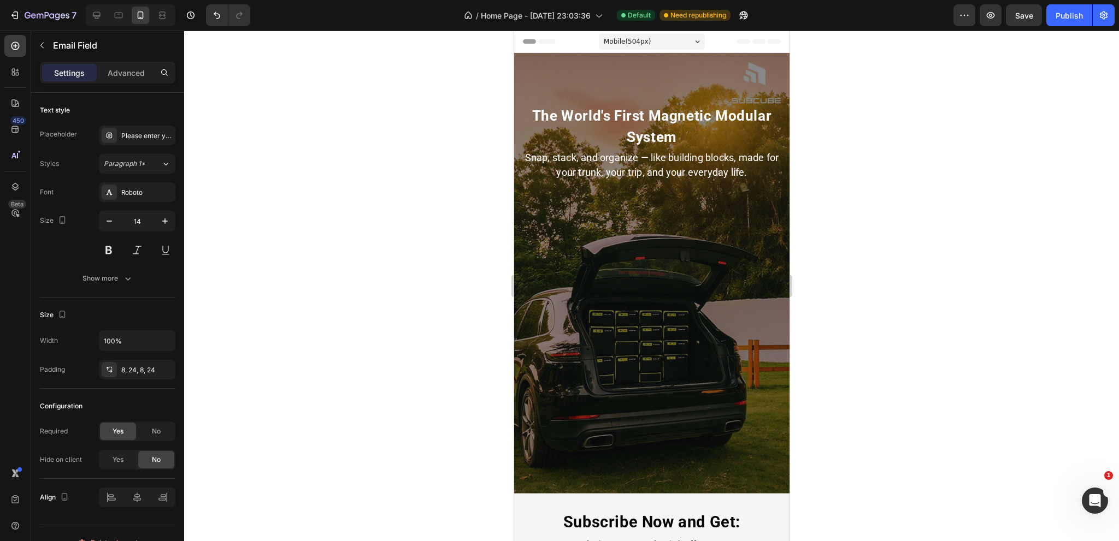
click at [547, 541] on div "Newsletter" at bounding box center [546, 548] width 38 height 7
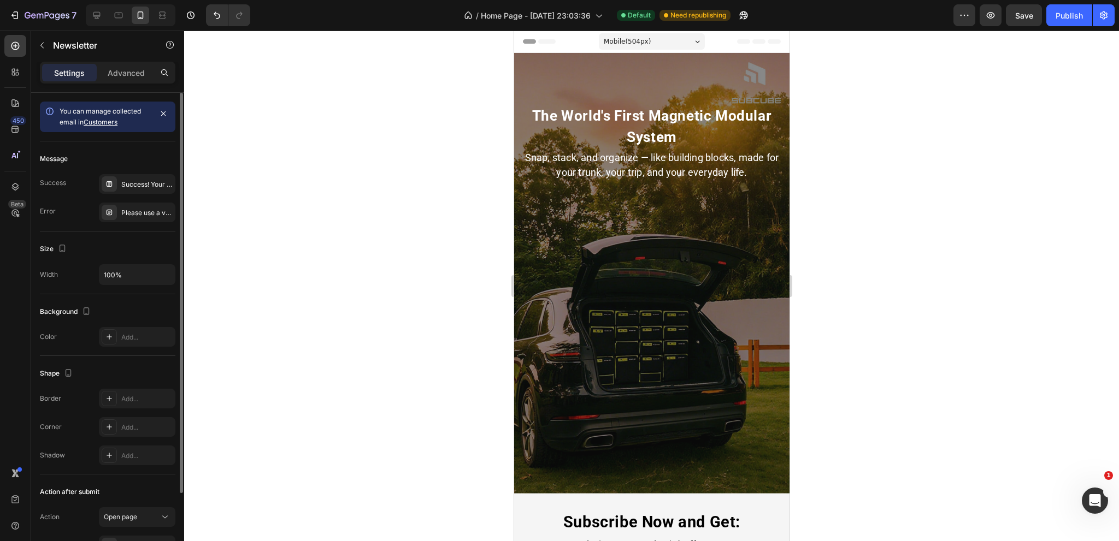
scroll to position [94, 0]
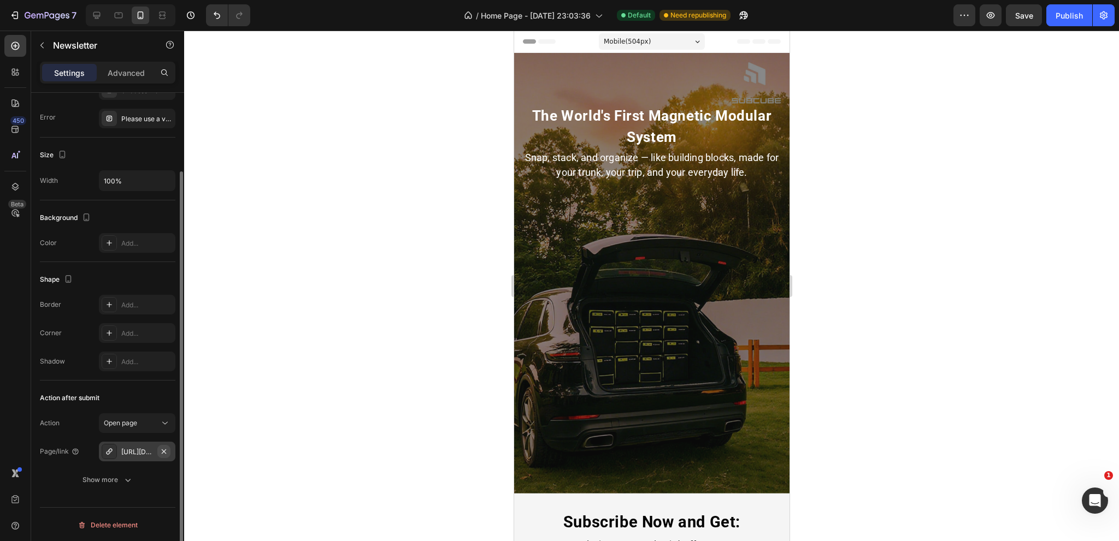
click at [161, 449] on icon "button" at bounding box center [163, 451] width 9 height 9
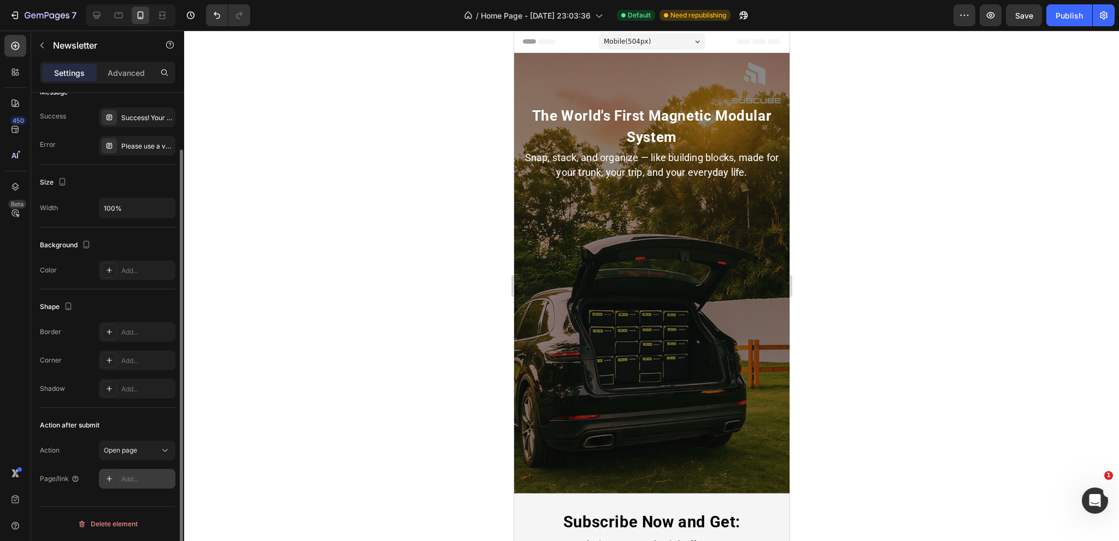
scroll to position [66, 0]
click at [133, 477] on div "Add..." at bounding box center [146, 481] width 51 height 10
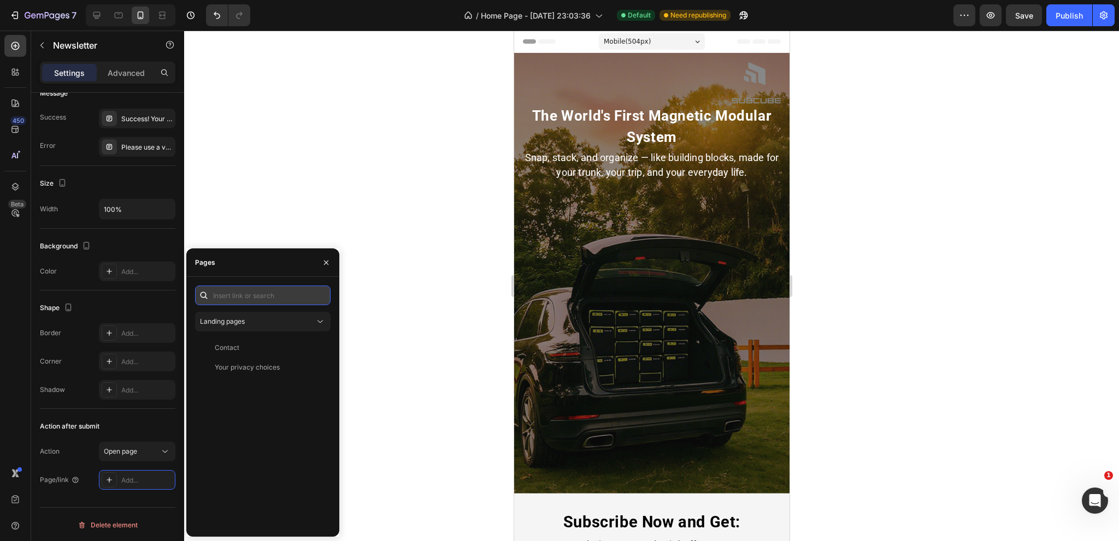
click at [227, 295] on input "text" at bounding box center [262, 296] width 135 height 20
paste input "[URL][DOMAIN_NAME]"
type input "[URL][DOMAIN_NAME]"
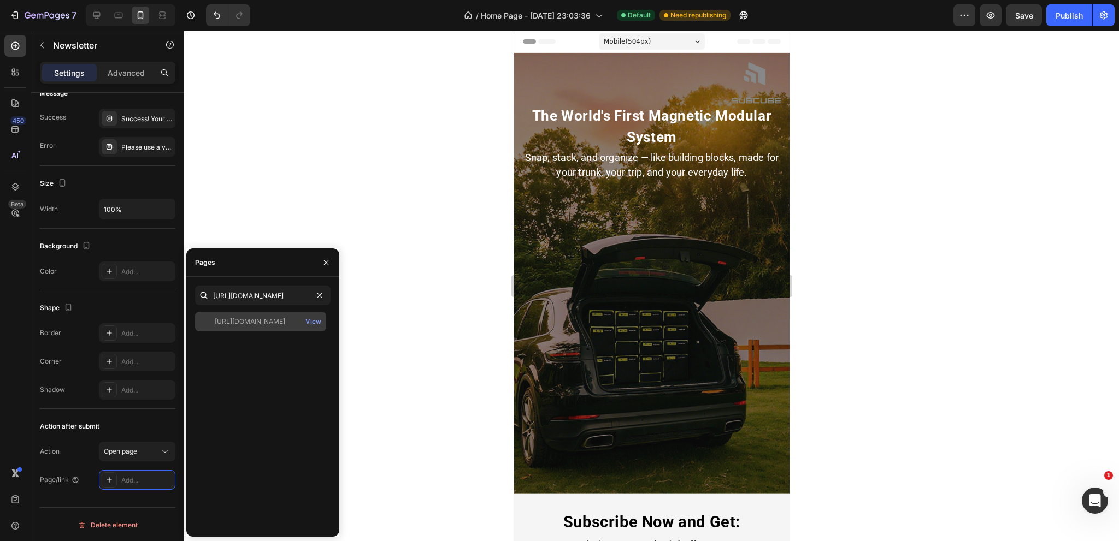
click at [255, 320] on div "[URL][DOMAIN_NAME]" at bounding box center [250, 322] width 70 height 10
click at [359, 187] on div at bounding box center [651, 286] width 934 height 511
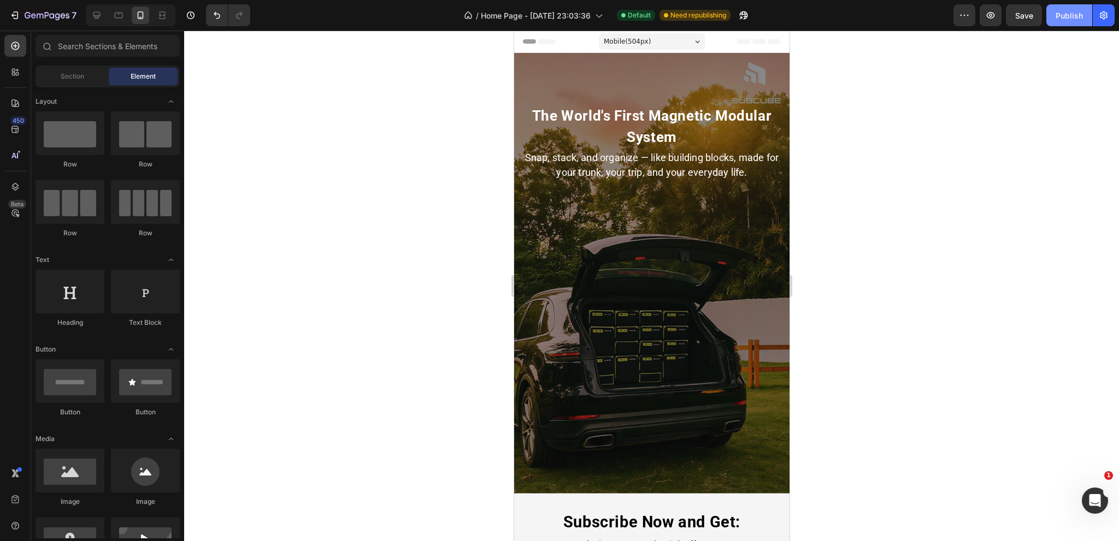
click at [1068, 21] on div "Publish" at bounding box center [1068, 15] width 27 height 11
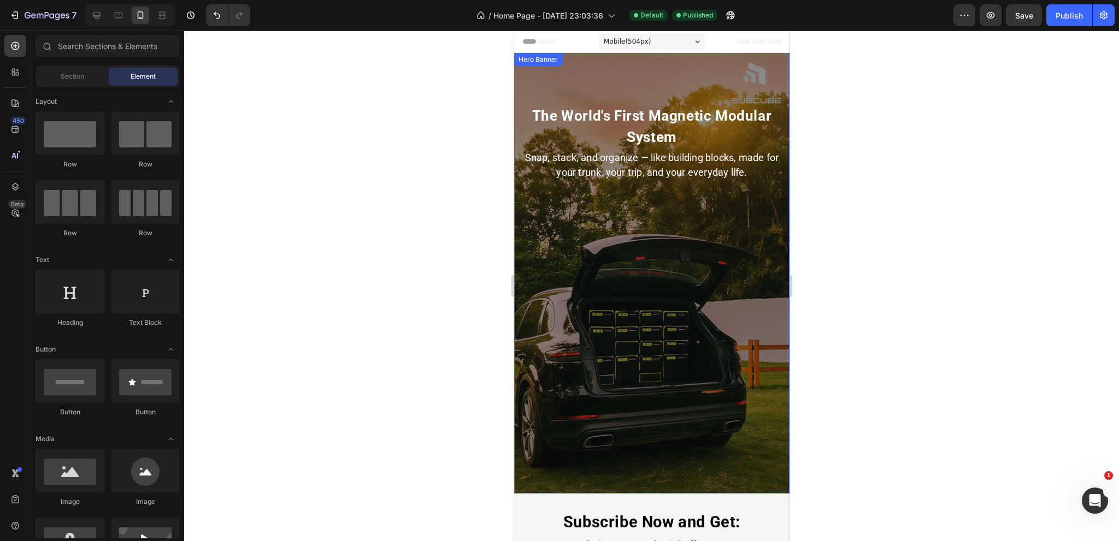
scroll to position [273, 0]
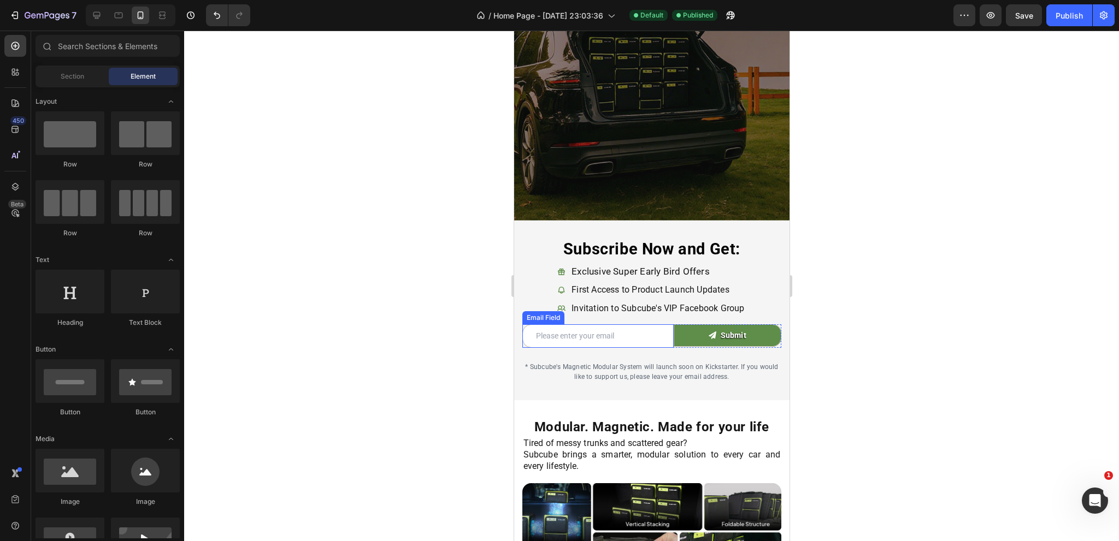
click at [617, 324] on input "email" at bounding box center [597, 335] width 151 height 23
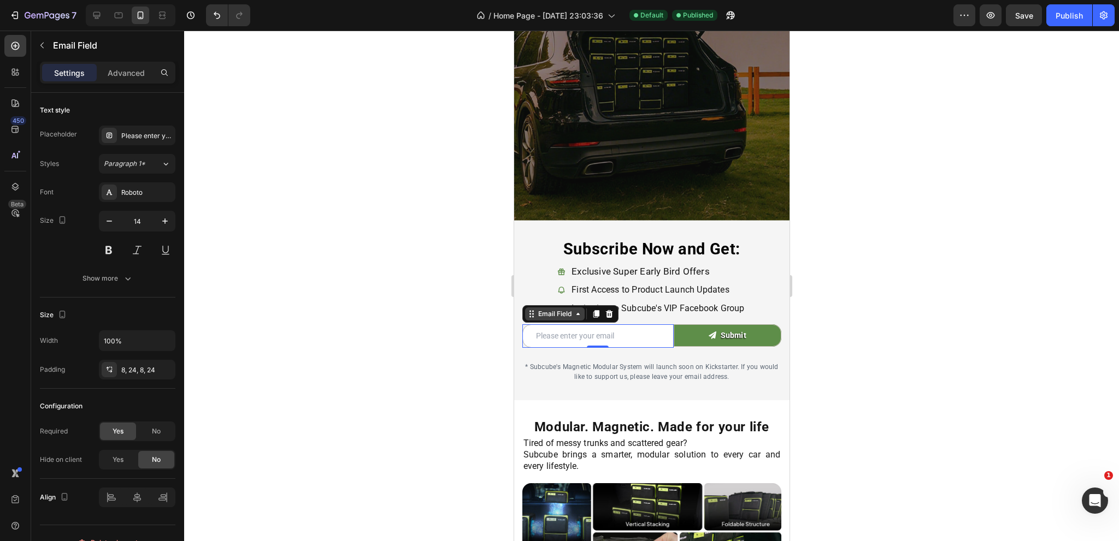
click at [573, 310] on icon at bounding box center [577, 314] width 9 height 9
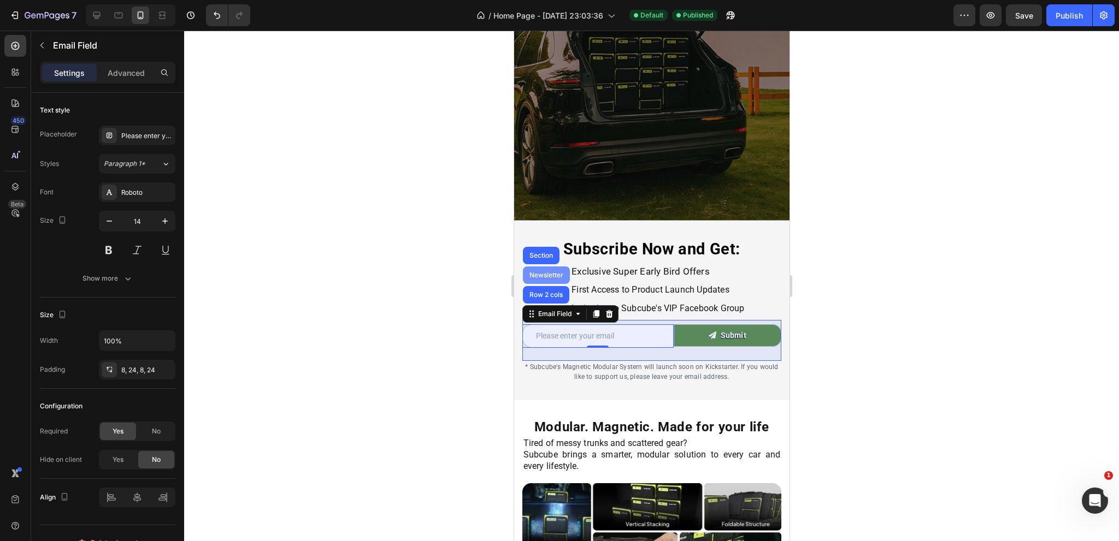
click at [551, 272] on div "Newsletter" at bounding box center [546, 275] width 38 height 7
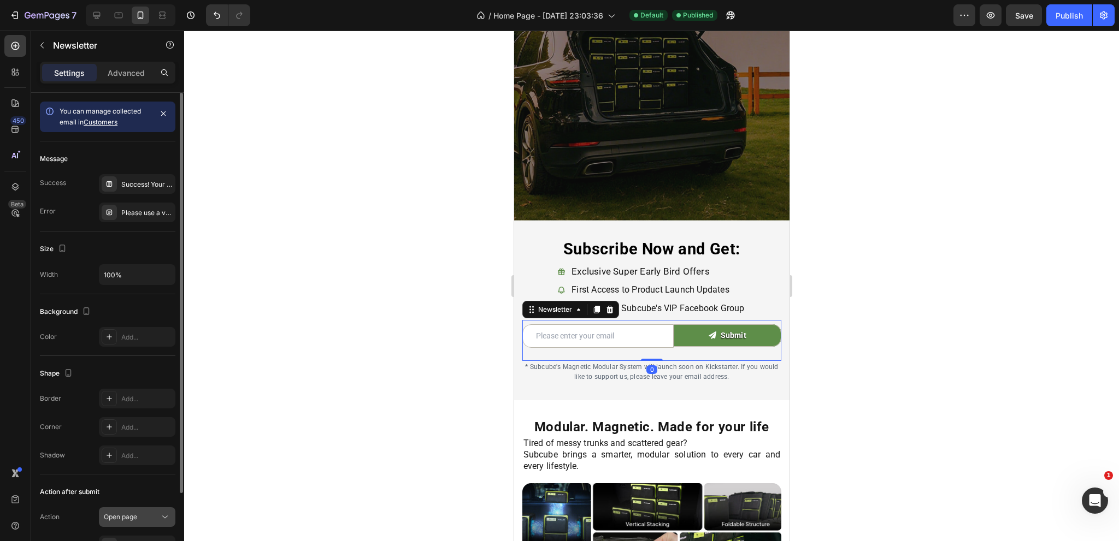
scroll to position [94, 0]
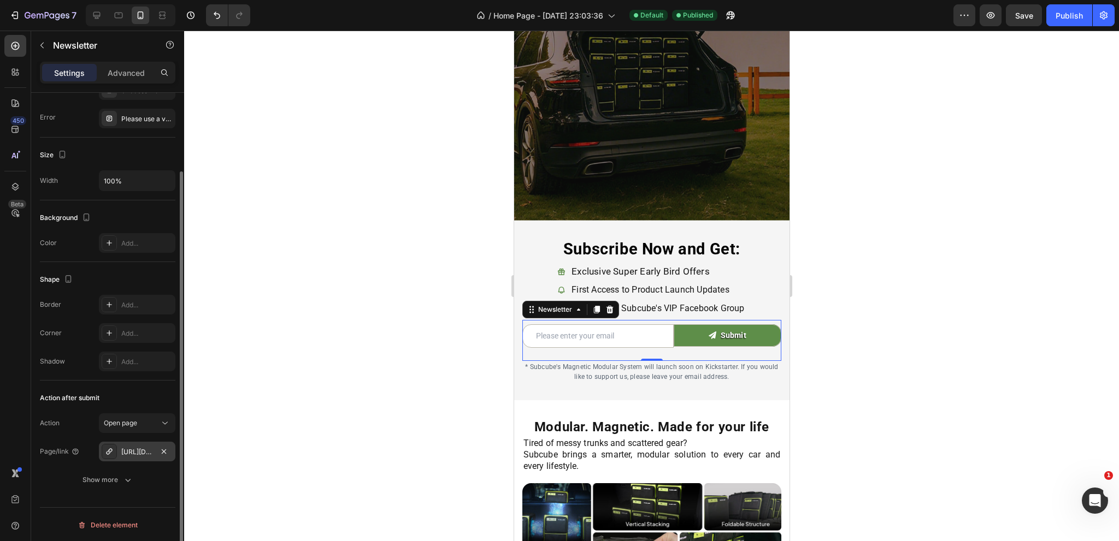
click at [118, 443] on div "[URL][DOMAIN_NAME]" at bounding box center [137, 452] width 76 height 20
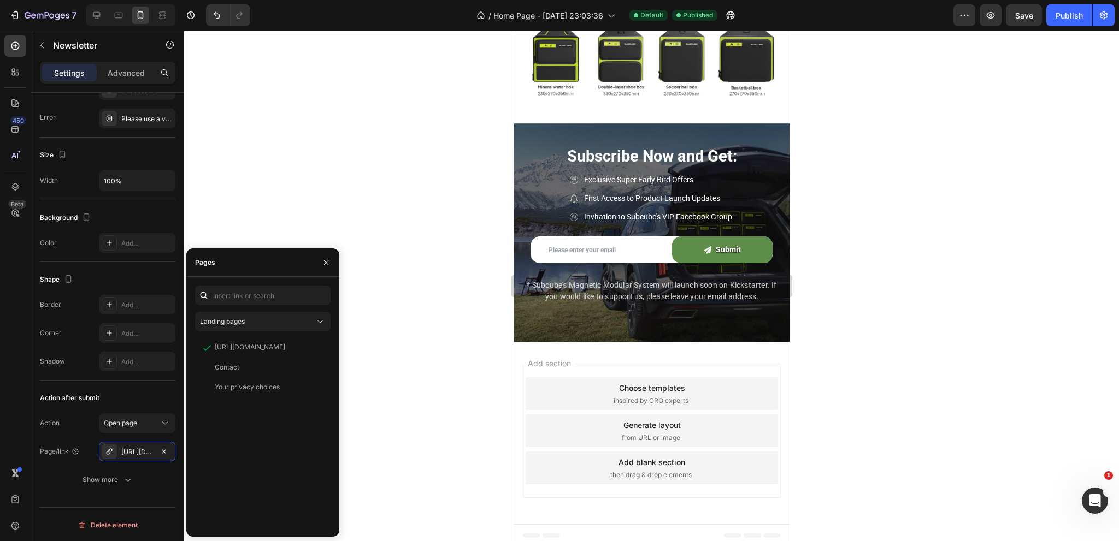
scroll to position [3006, 0]
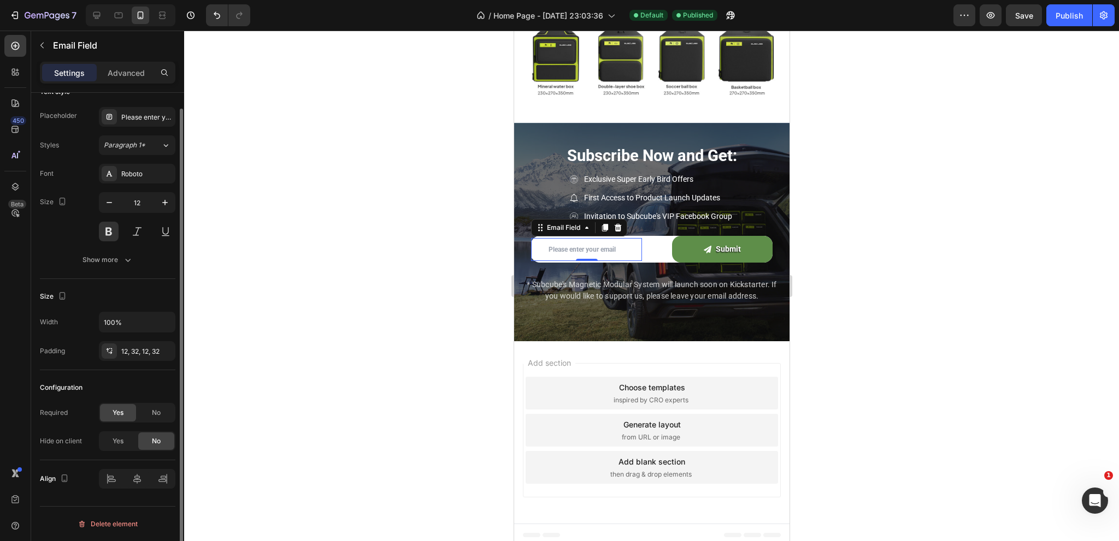
click at [590, 242] on input "email" at bounding box center [585, 249] width 111 height 23
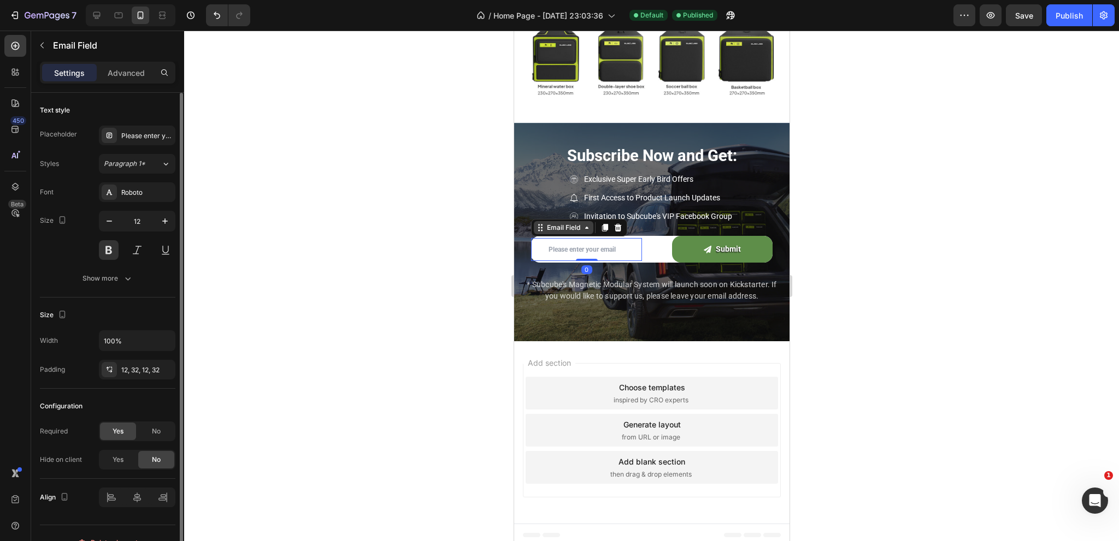
click at [575, 223] on div "Email Field" at bounding box center [563, 228] width 38 height 10
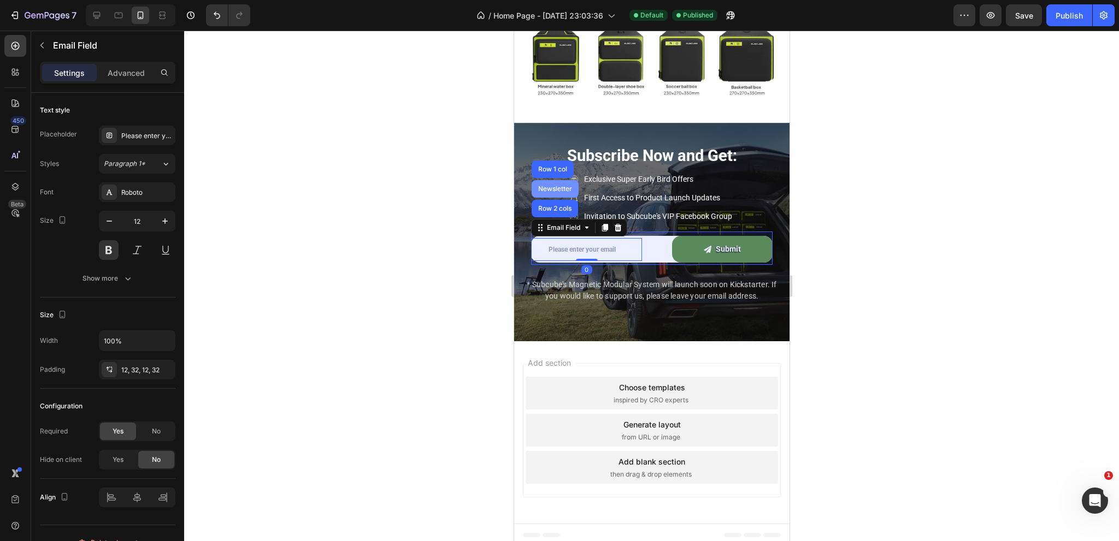
click at [552, 186] on div "Newsletter" at bounding box center [554, 189] width 38 height 7
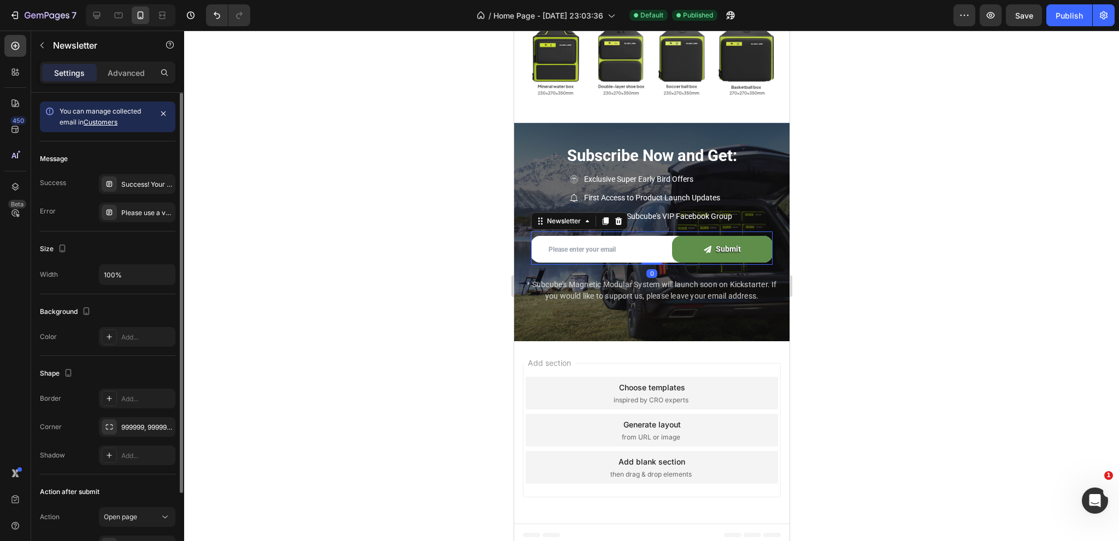
scroll to position [94, 0]
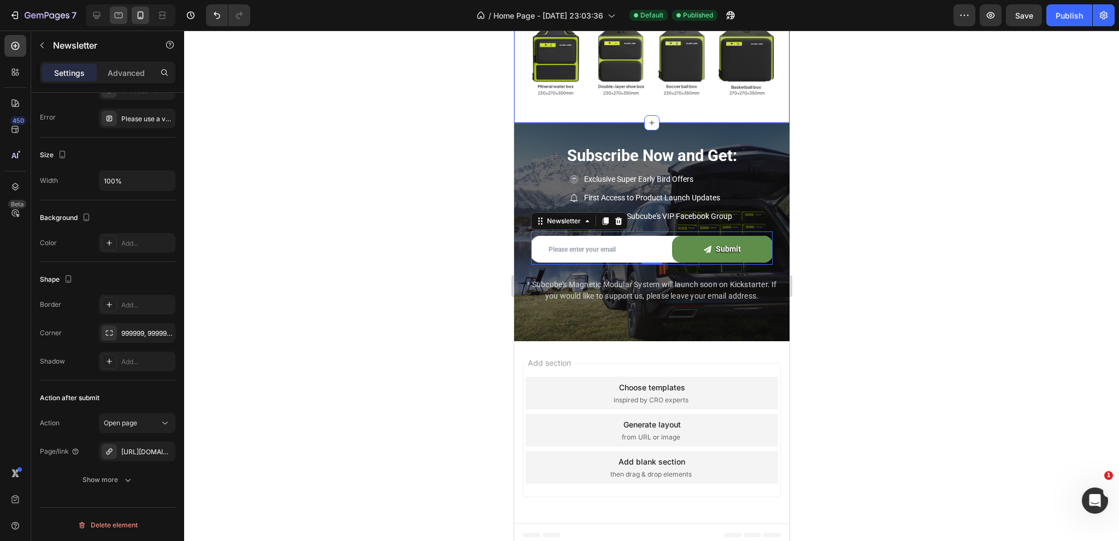
click at [121, 10] on icon at bounding box center [118, 15] width 11 height 11
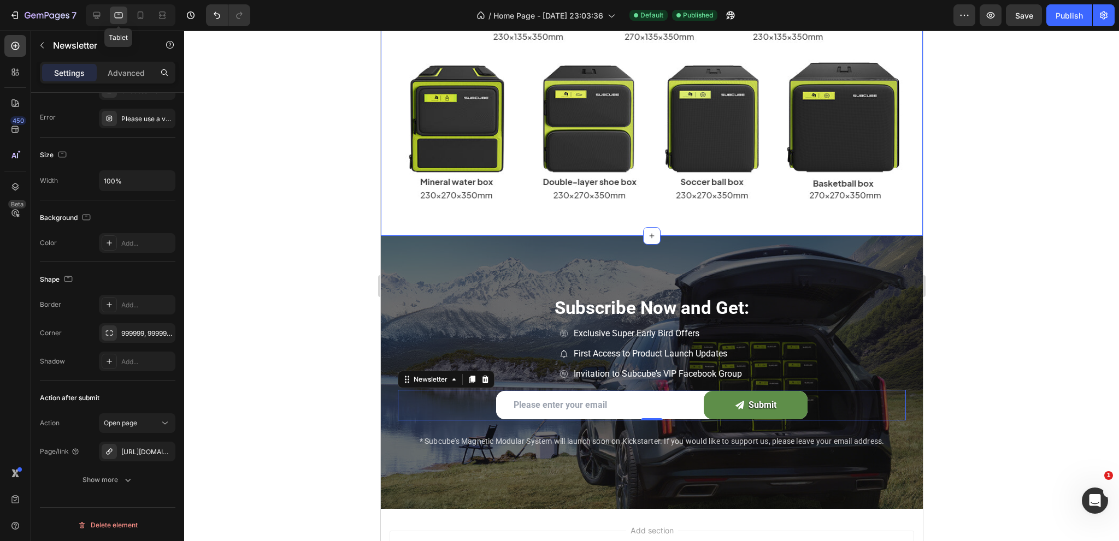
type input "480"
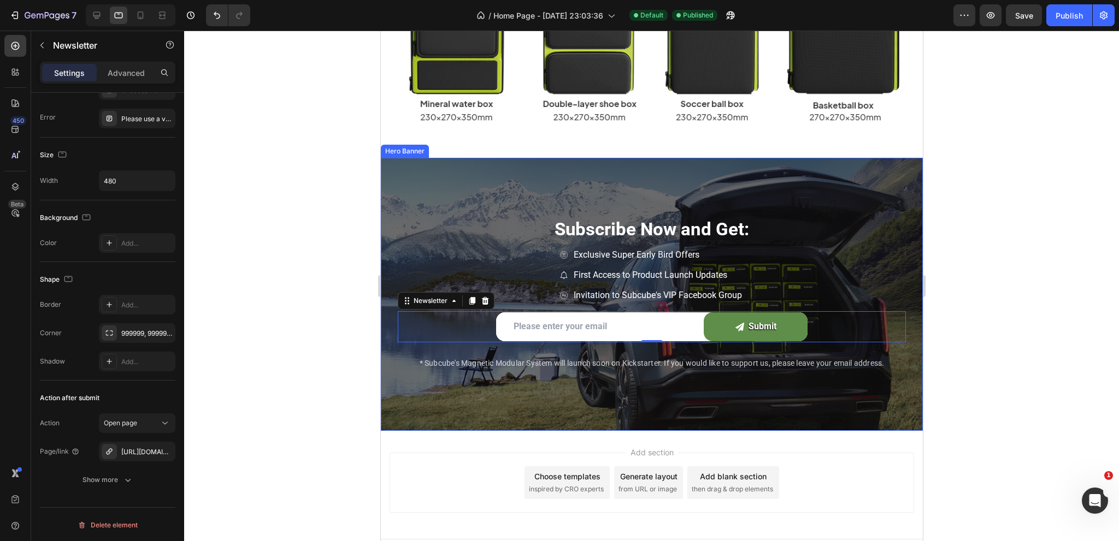
scroll to position [3126, 0]
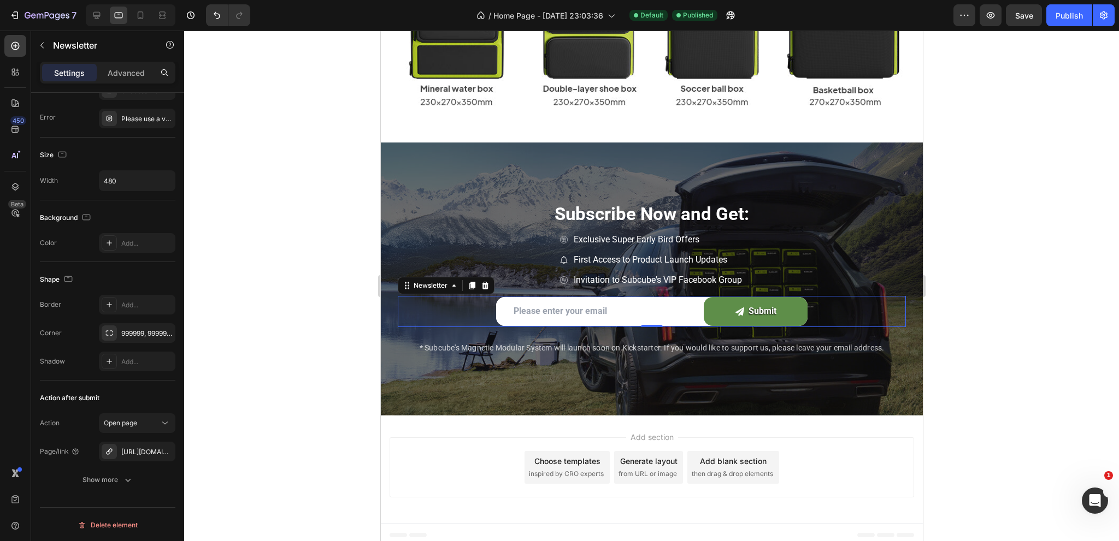
click at [476, 316] on div "Email Field submit Submit Button Row Newsletter 0" at bounding box center [651, 311] width 508 height 31
click at [518, 258] on div "Exclusive Super Early Bird Offers First Access to Product Launch Updates Invita…" at bounding box center [651, 264] width 508 height 64
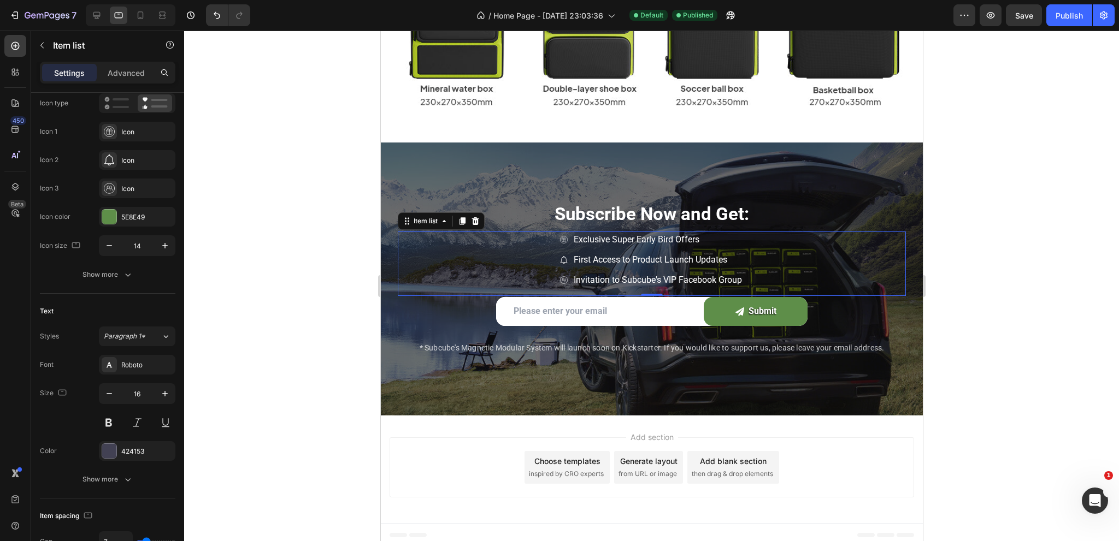
scroll to position [0, 0]
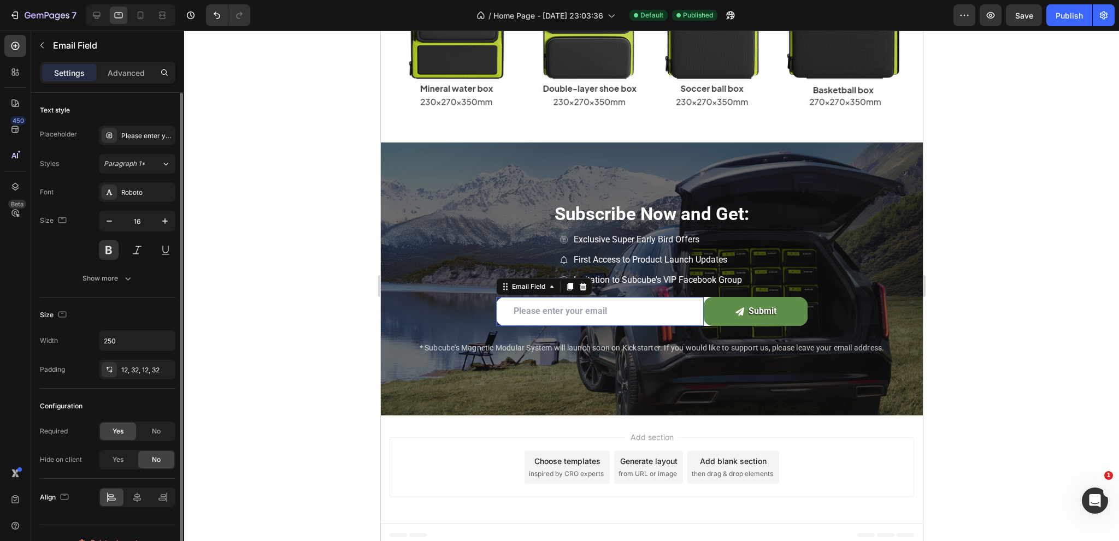
click at [569, 301] on input "email" at bounding box center [563, 311] width 137 height 29
click at [526, 283] on div "Email Field" at bounding box center [528, 287] width 38 height 10
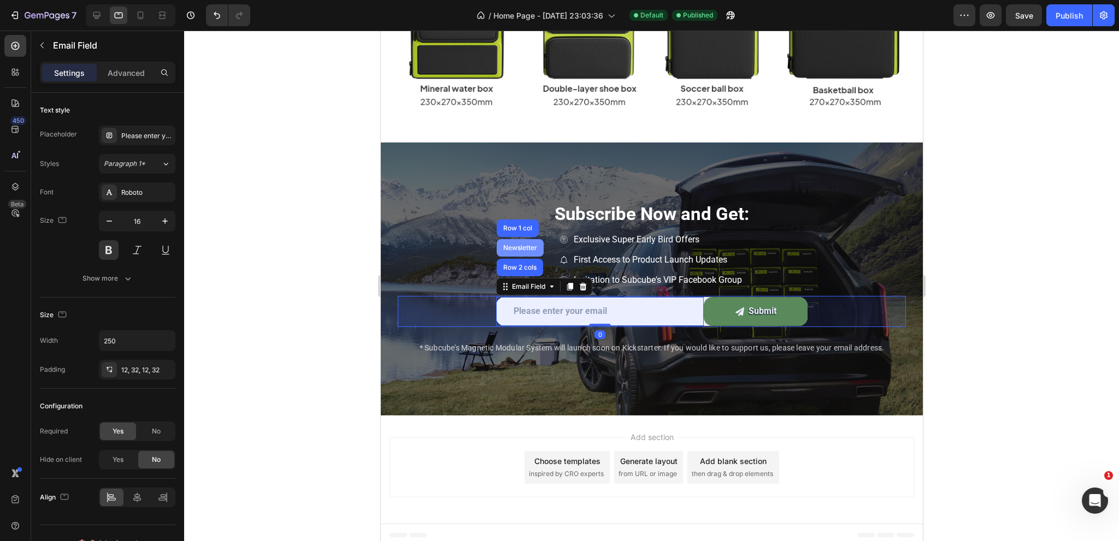
click at [510, 245] on div "Newsletter" at bounding box center [519, 248] width 38 height 7
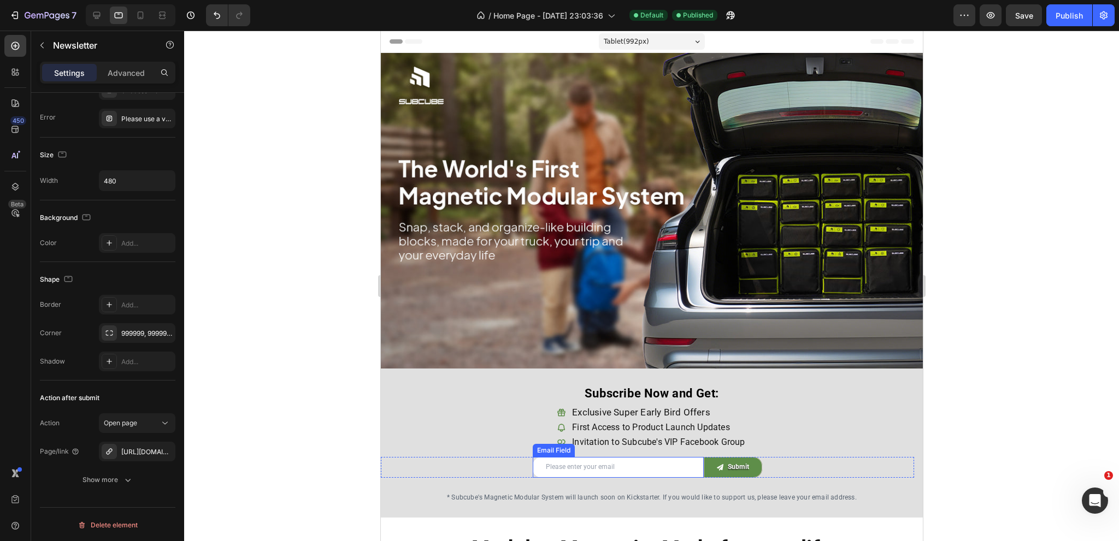
click at [552, 462] on input "email" at bounding box center [617, 467] width 171 height 21
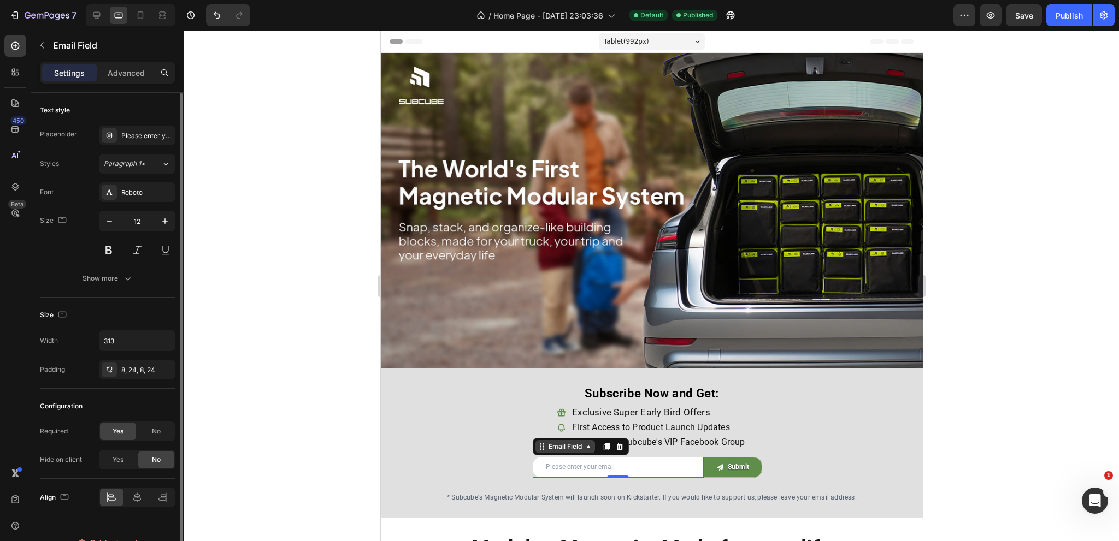
click at [562, 444] on div "Email Field" at bounding box center [565, 447] width 38 height 10
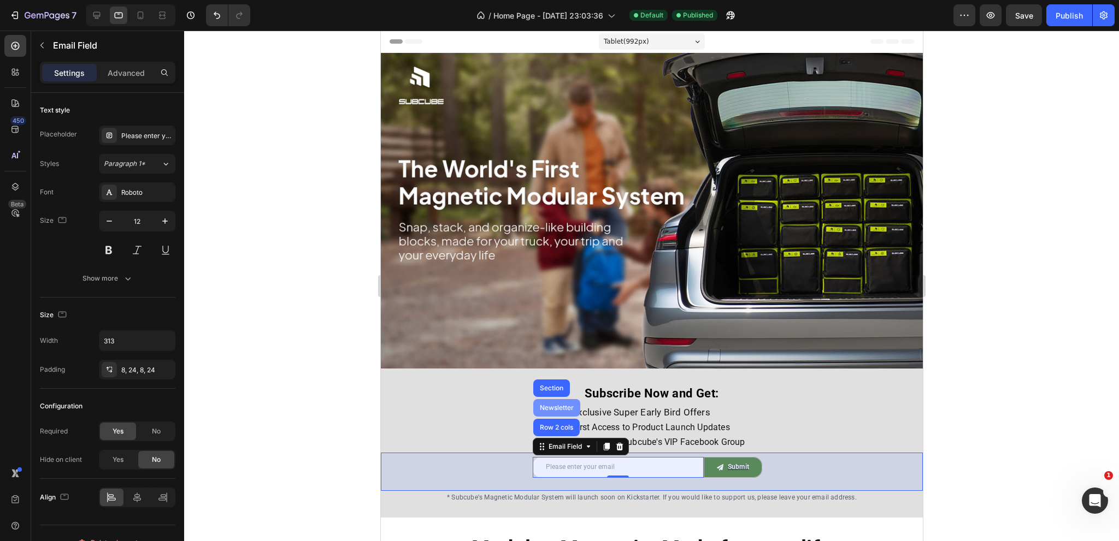
click at [551, 399] on div "Newsletter" at bounding box center [556, 407] width 47 height 17
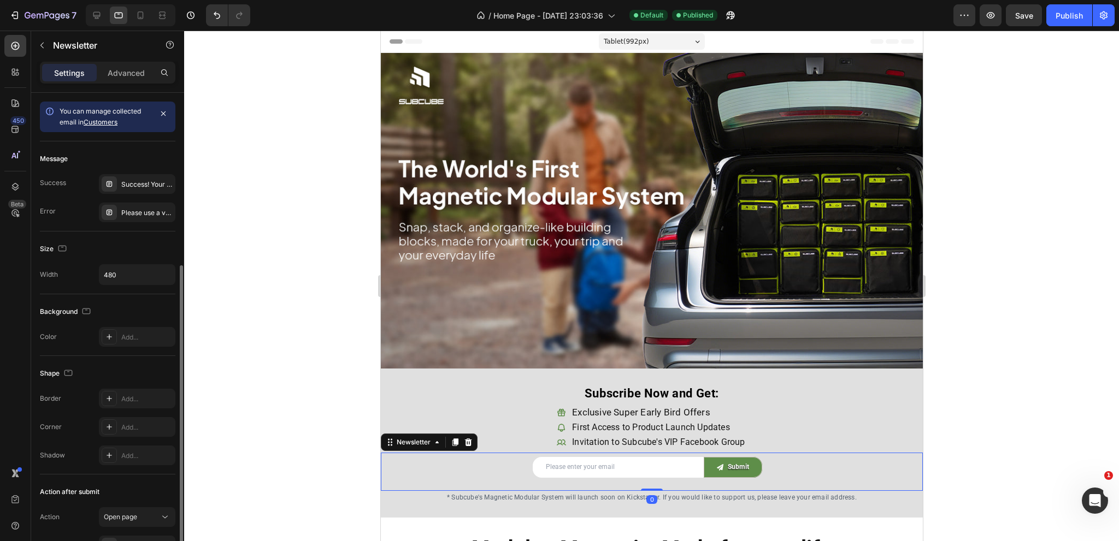
scroll to position [94, 0]
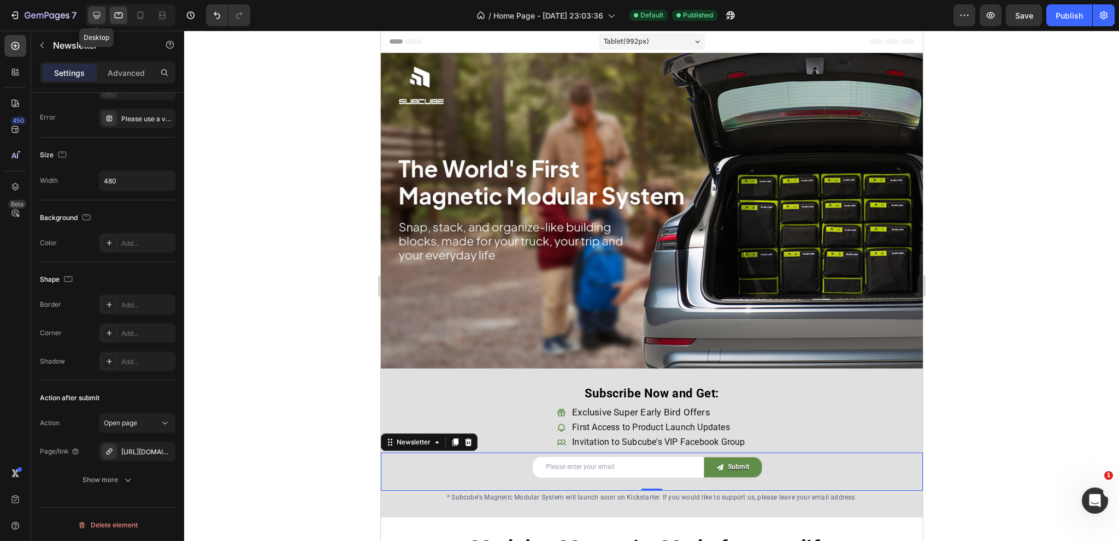
click at [98, 15] on icon at bounding box center [96, 15] width 11 height 11
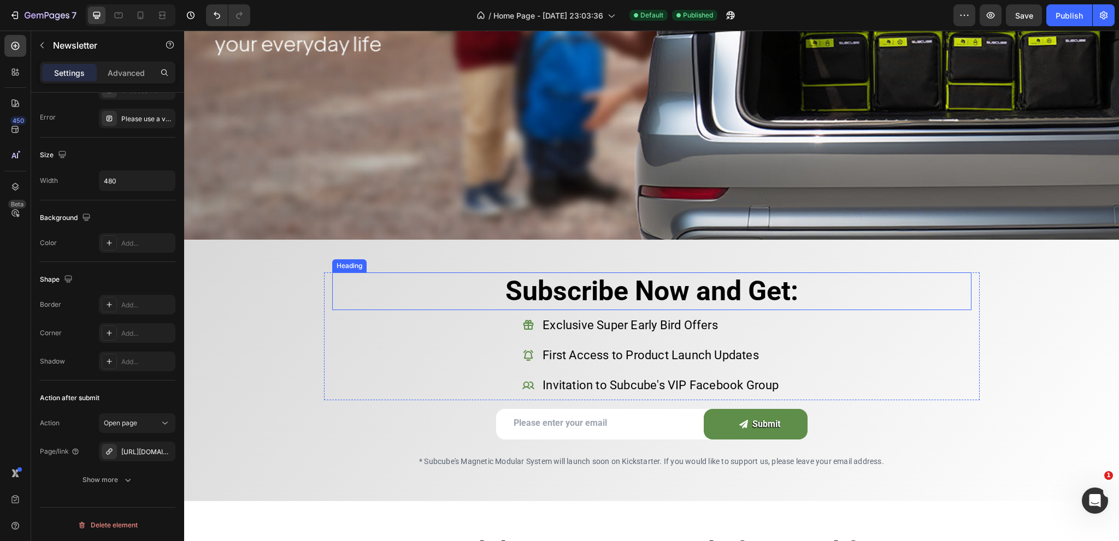
scroll to position [546, 0]
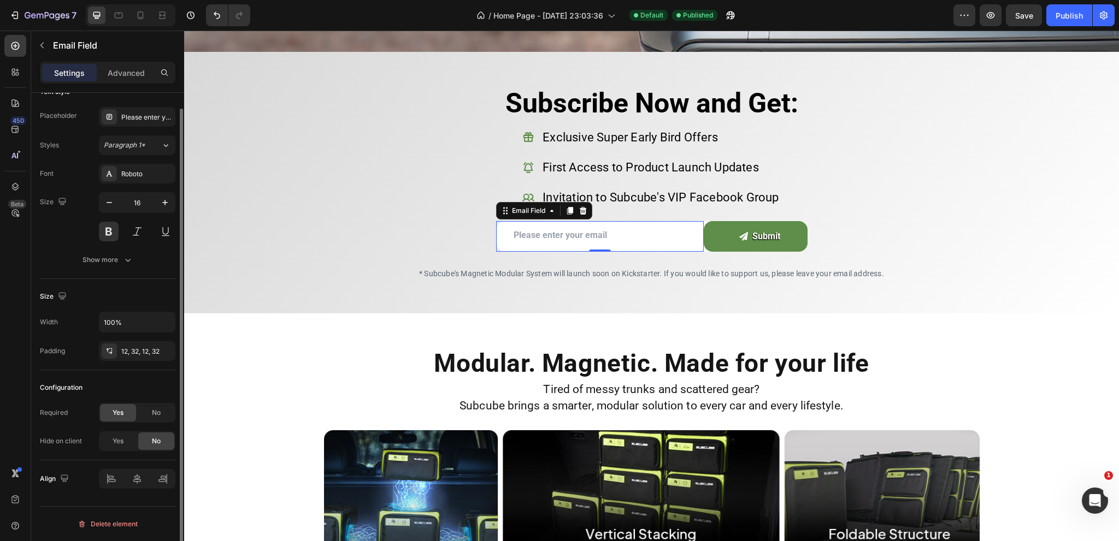
click at [540, 224] on input "email" at bounding box center [600, 235] width 208 height 29
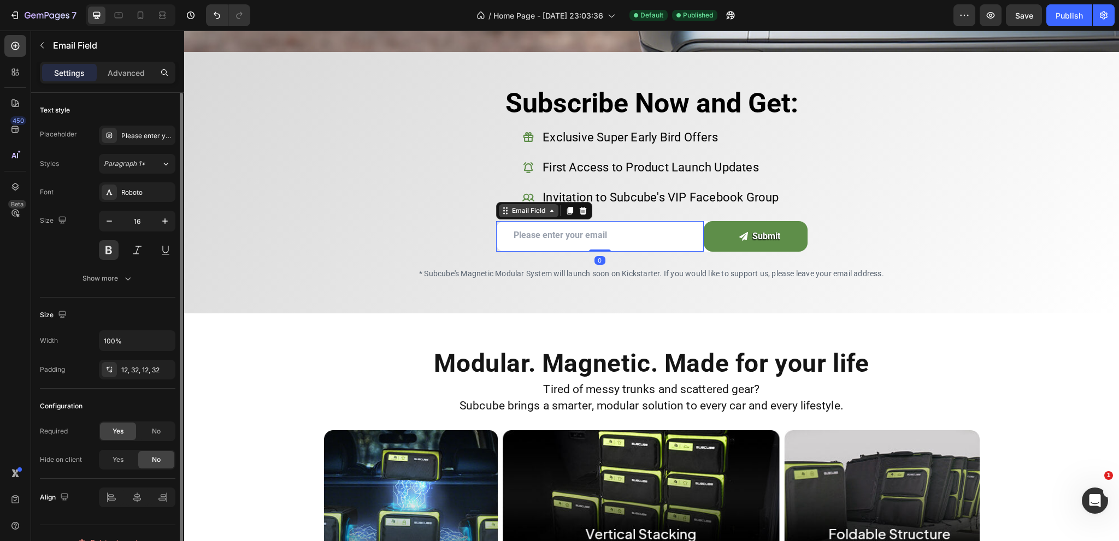
click at [534, 206] on div "Email Field" at bounding box center [529, 211] width 38 height 10
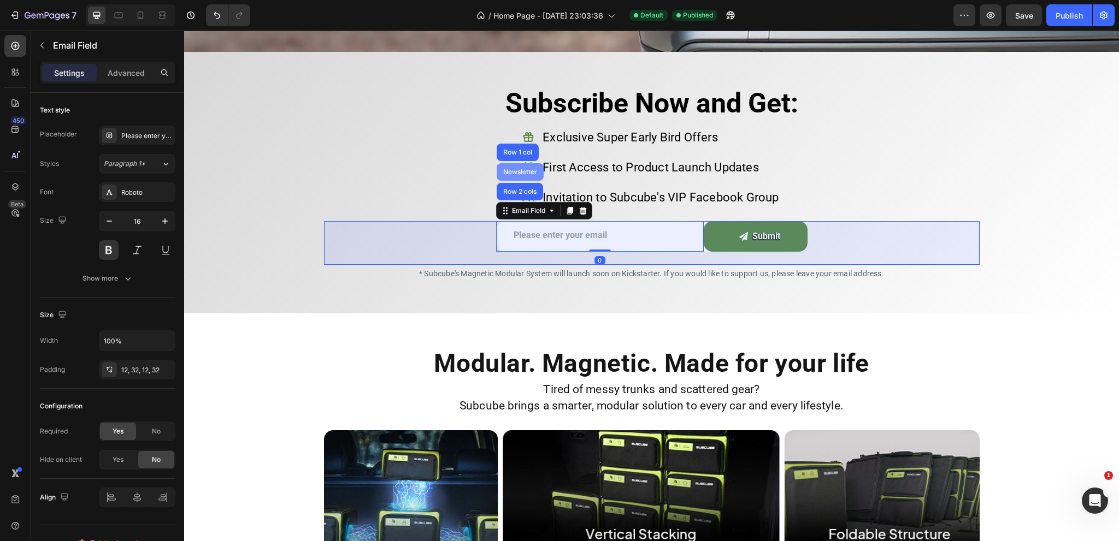
click at [510, 169] on div "Newsletter" at bounding box center [520, 172] width 38 height 7
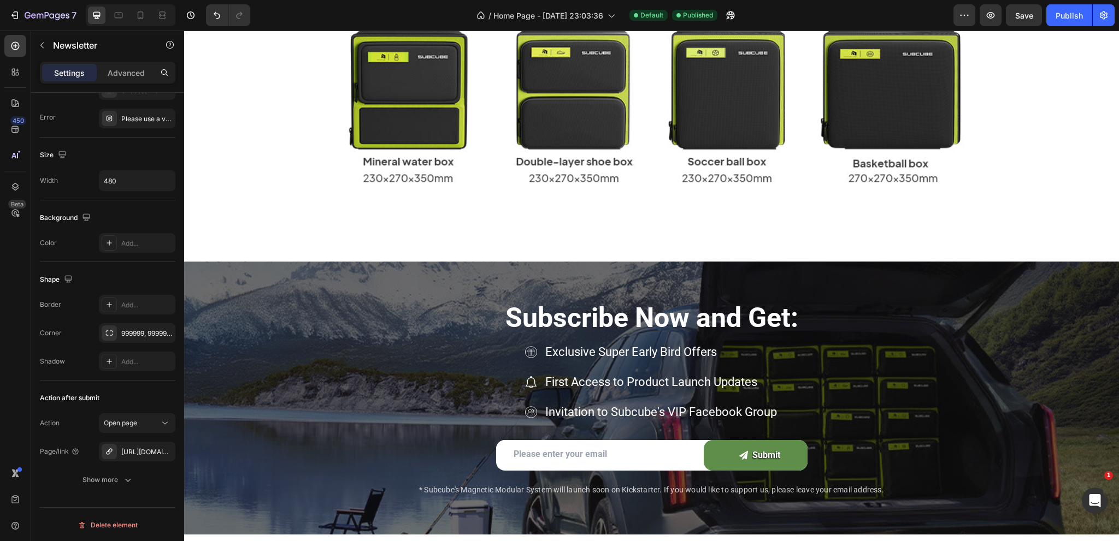
scroll to position [3719, 0]
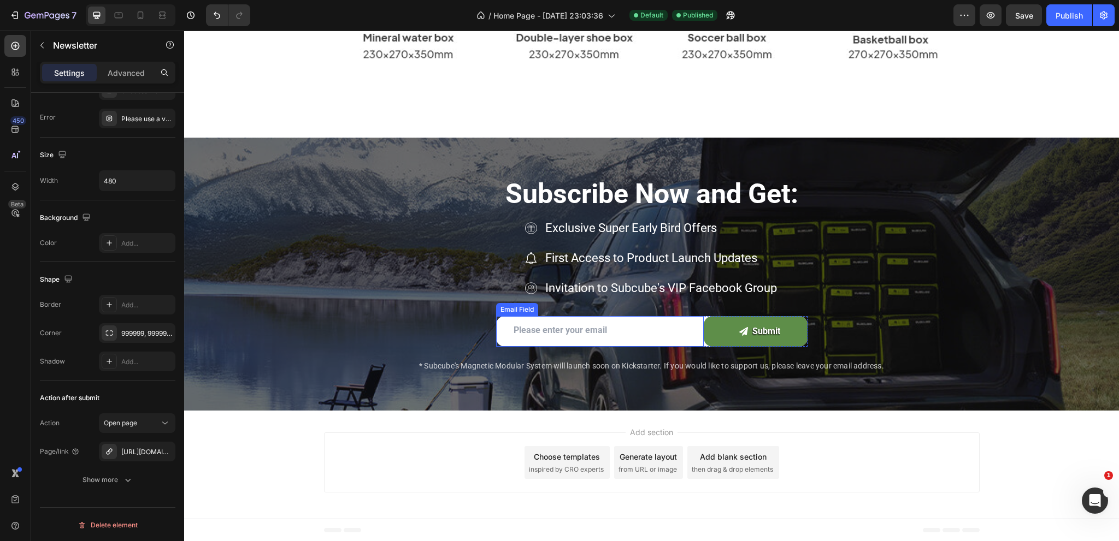
click at [530, 334] on input "email" at bounding box center [600, 330] width 208 height 29
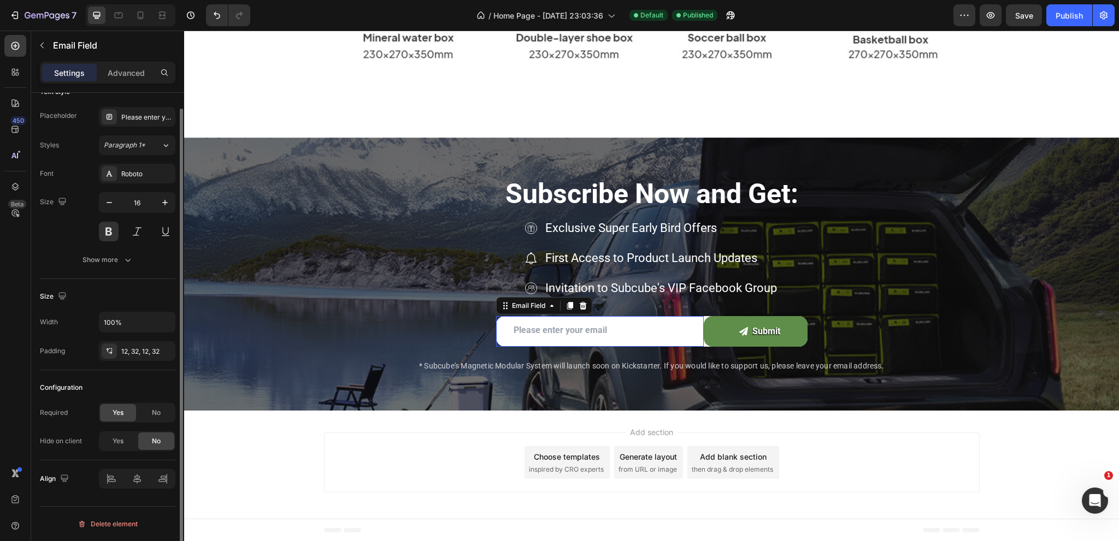
scroll to position [0, 0]
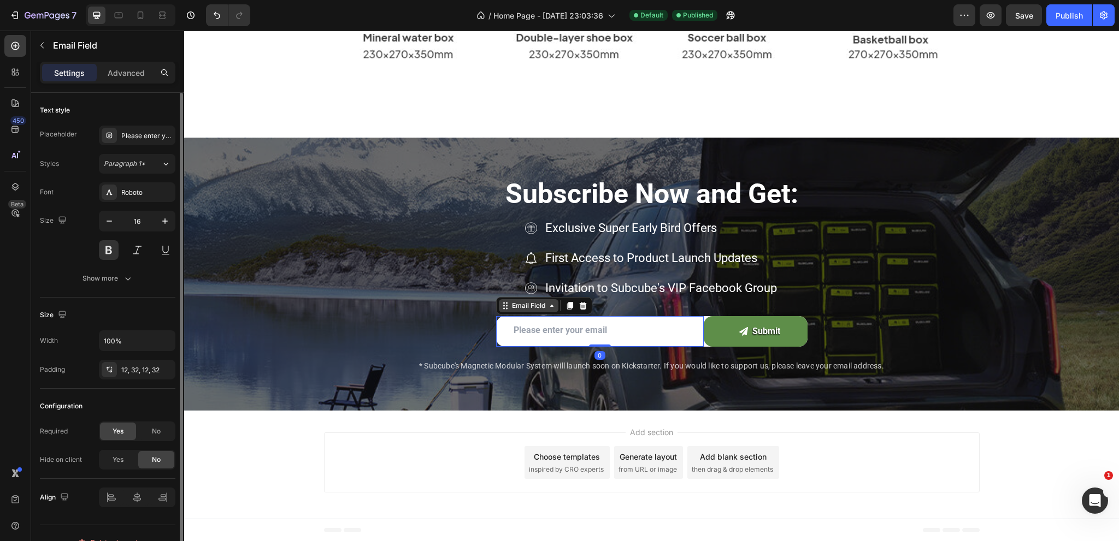
click at [522, 308] on div "Email Field" at bounding box center [529, 306] width 38 height 10
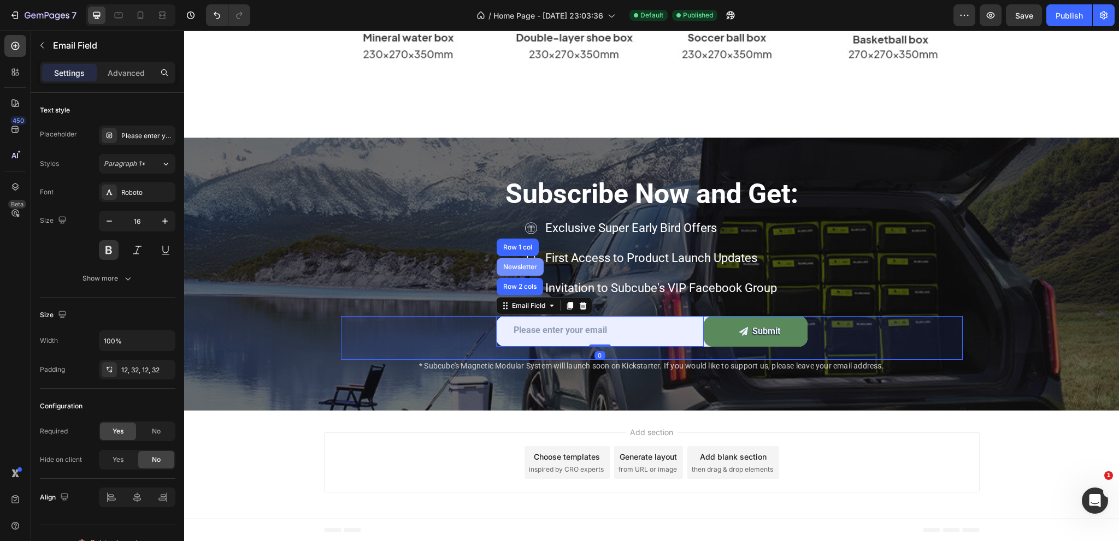
click at [519, 266] on div "Newsletter" at bounding box center [520, 267] width 38 height 7
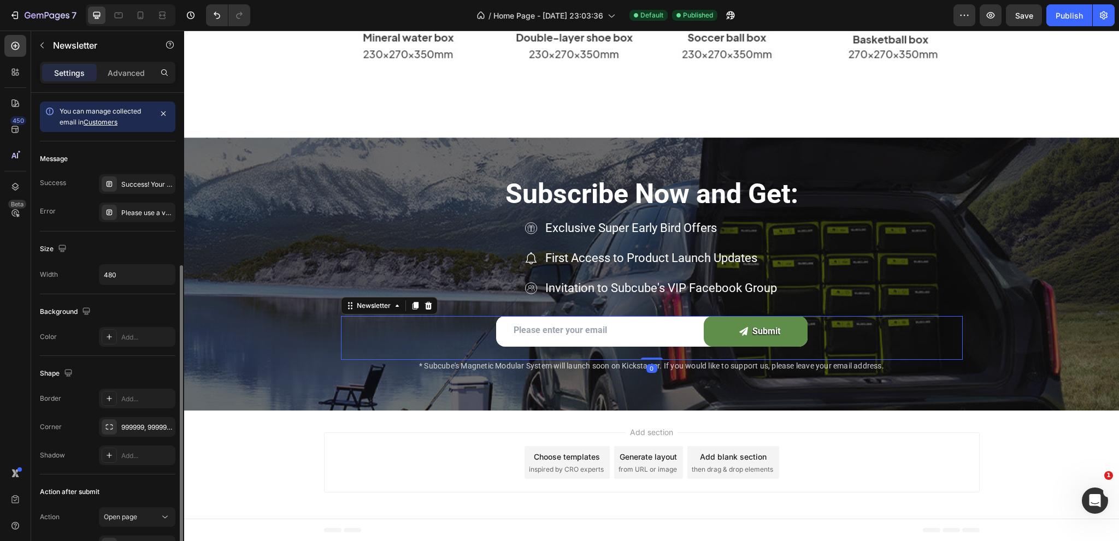
scroll to position [94, 0]
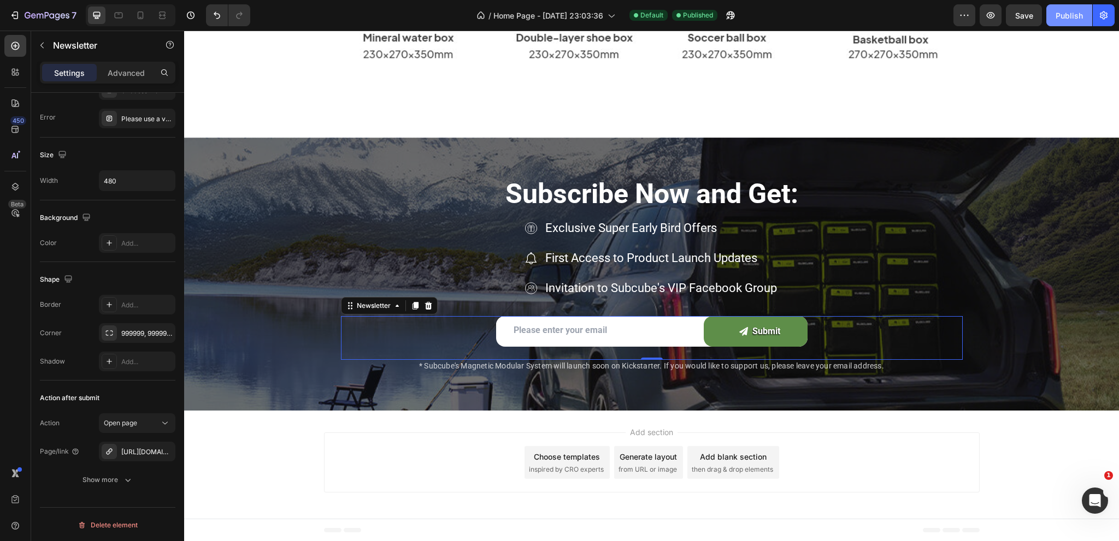
click at [1062, 15] on div "Publish" at bounding box center [1068, 15] width 27 height 11
click at [31, 14] on icon "button" at bounding box center [47, 15] width 45 height 9
